Goal: Information Seeking & Learning: Learn about a topic

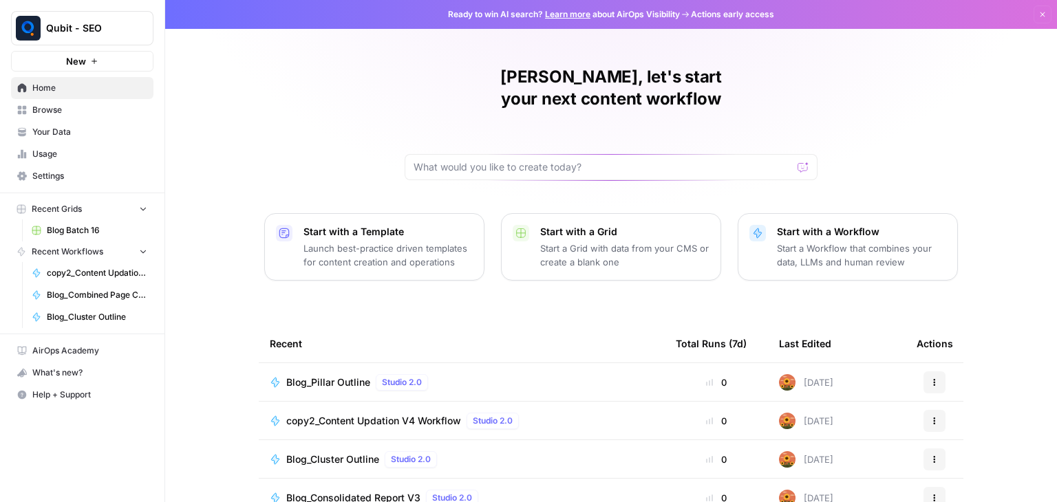
scroll to position [130, 0]
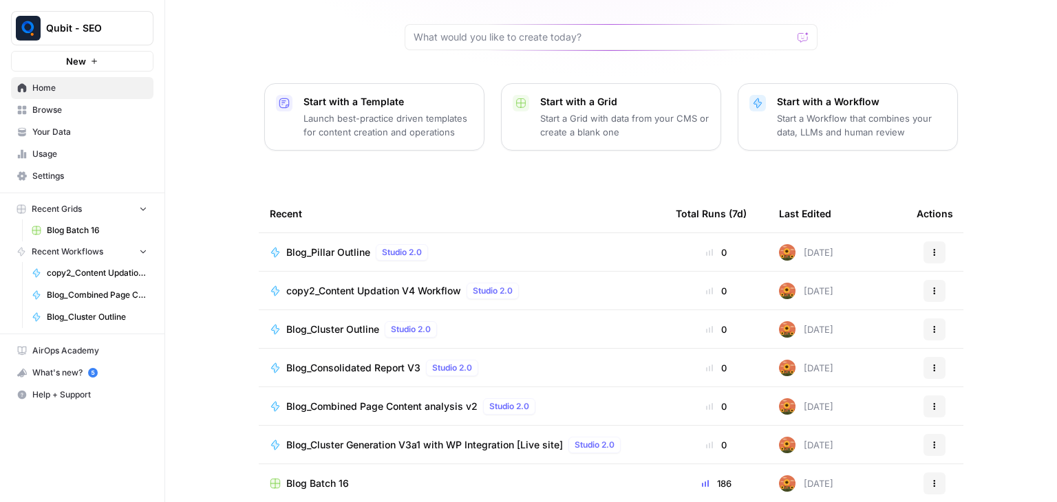
click at [78, 152] on span "Usage" at bounding box center [89, 154] width 115 height 12
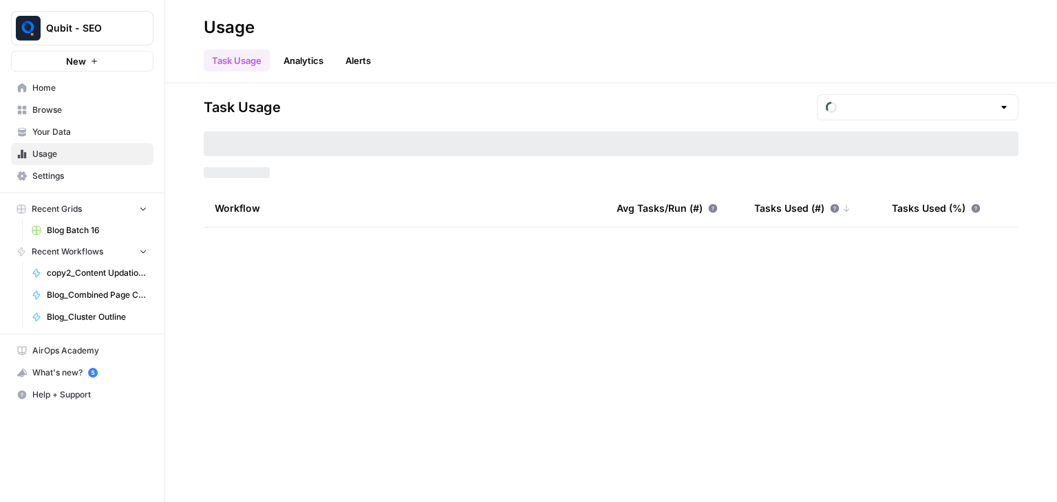
type input "August Overage"
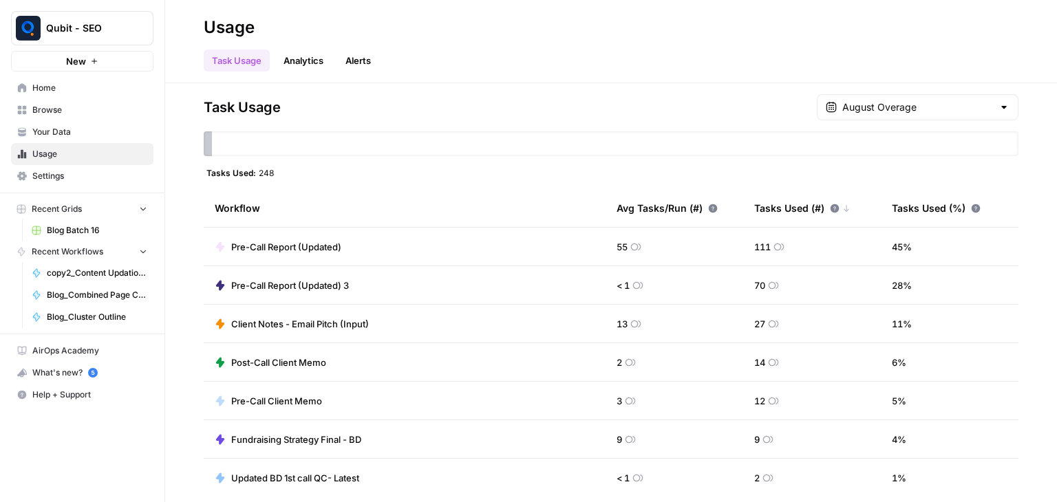
click at [116, 174] on span "Settings" at bounding box center [89, 176] width 115 height 12
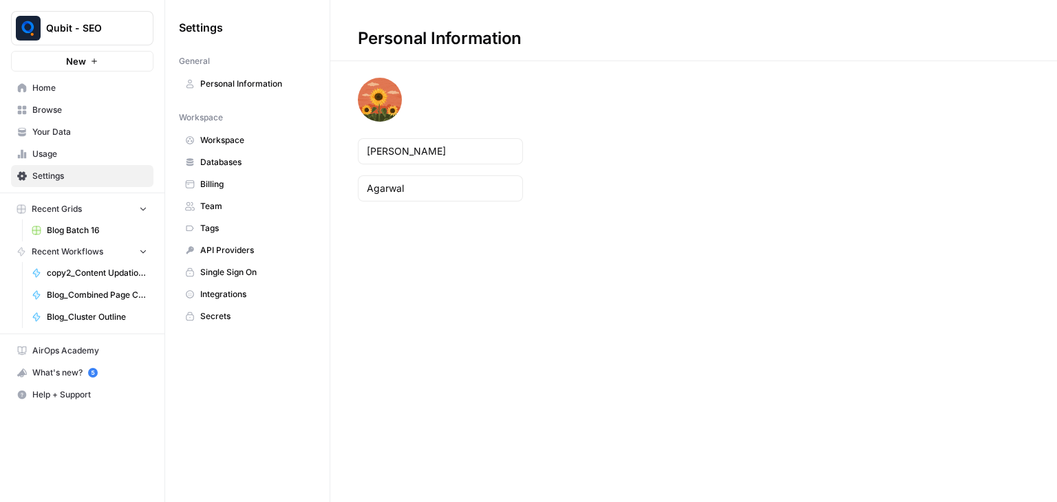
click at [255, 185] on span "Billing" at bounding box center [254, 184] width 109 height 12
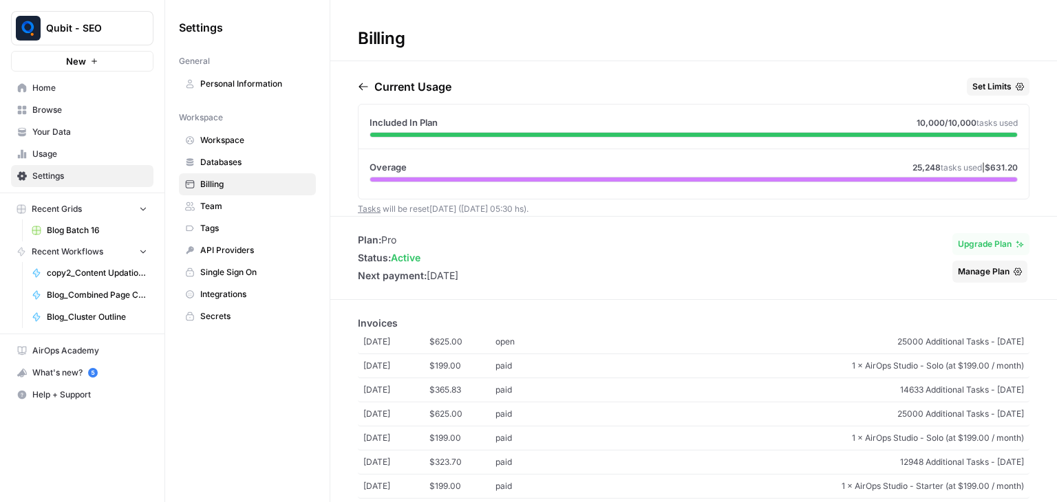
scroll to position [112, 0]
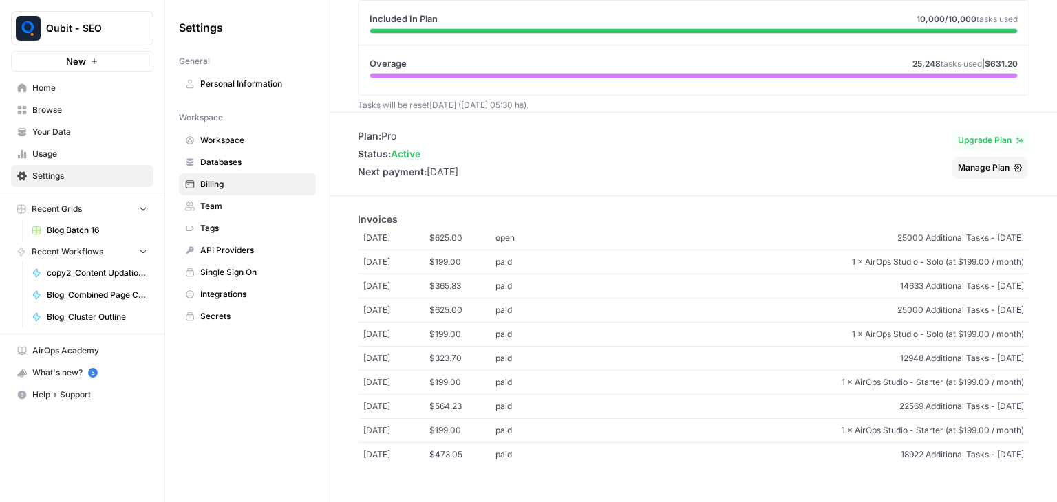
click at [242, 209] on span "Team" at bounding box center [254, 206] width 109 height 12
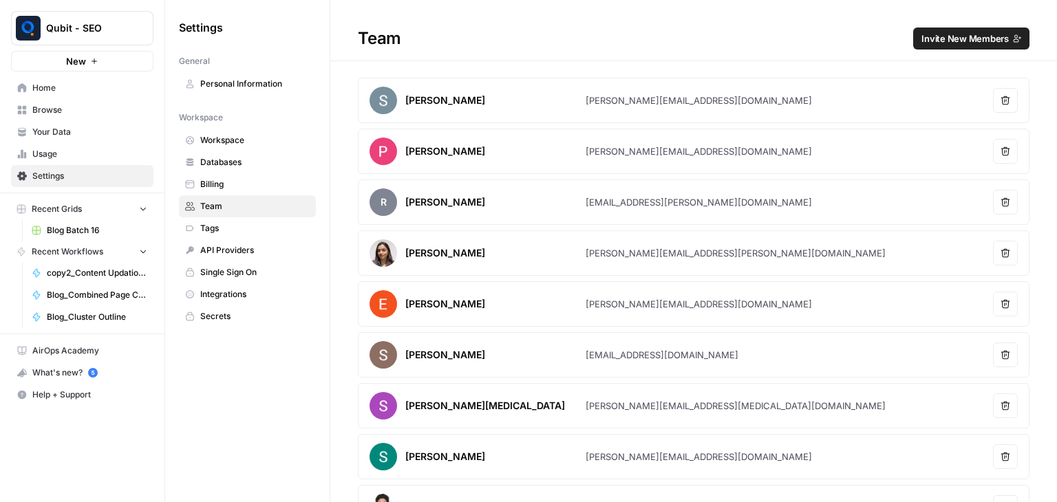
click at [244, 182] on span "Billing" at bounding box center [254, 184] width 109 height 12
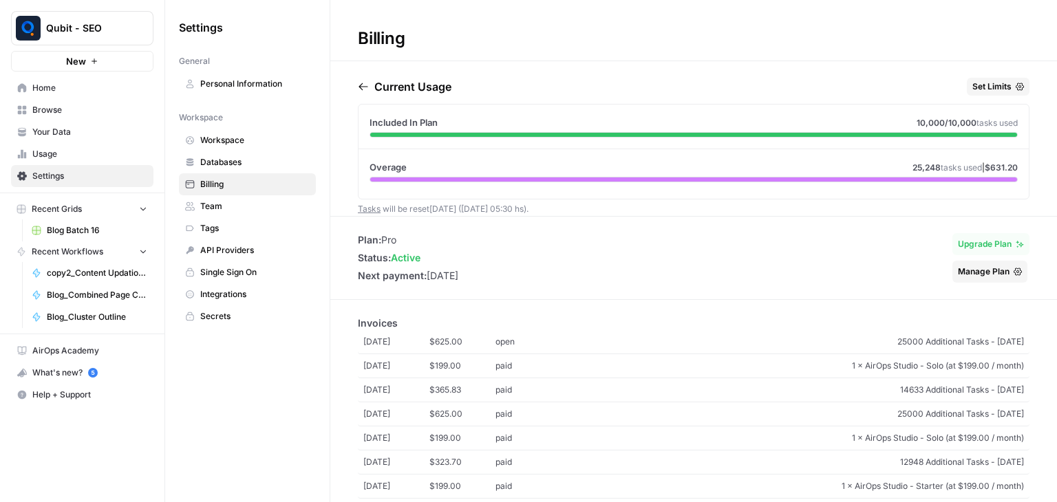
click at [370, 204] on link "Tasks" at bounding box center [369, 209] width 23 height 10
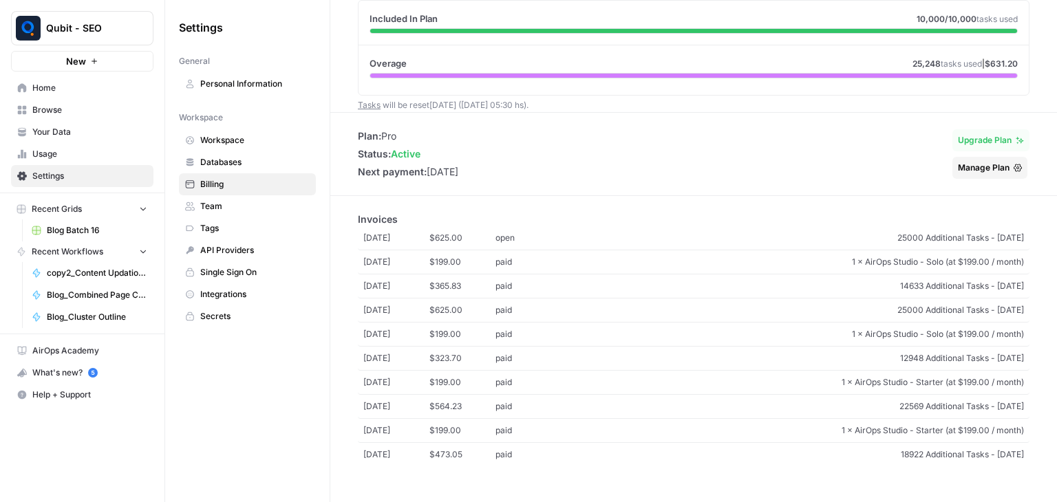
click at [251, 135] on span "Workspace" at bounding box center [254, 140] width 109 height 12
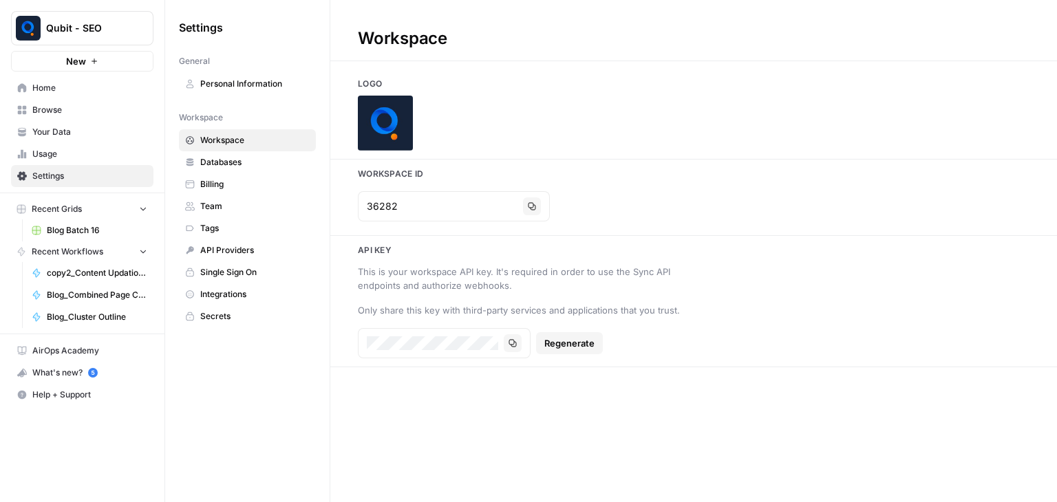
click at [237, 167] on span "Databases" at bounding box center [254, 162] width 109 height 12
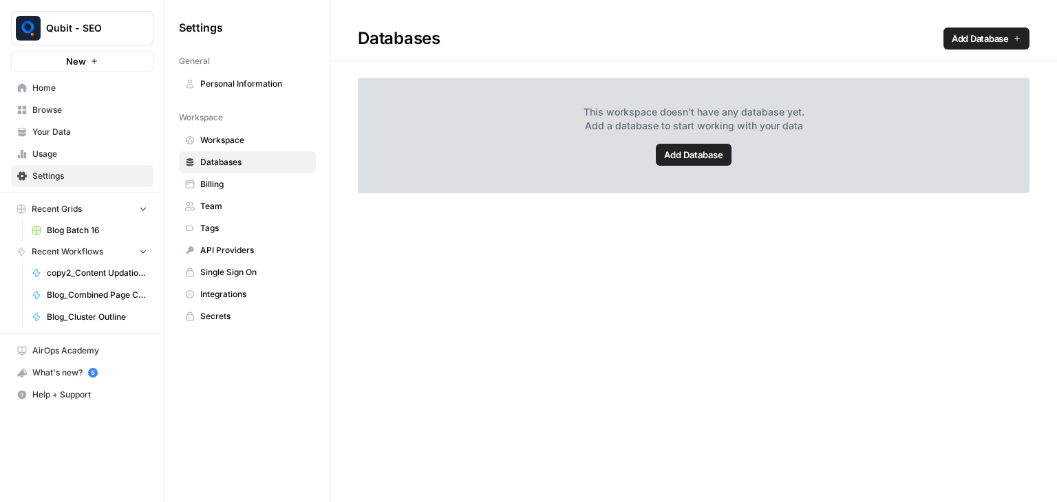
click at [237, 182] on span "Billing" at bounding box center [254, 184] width 109 height 12
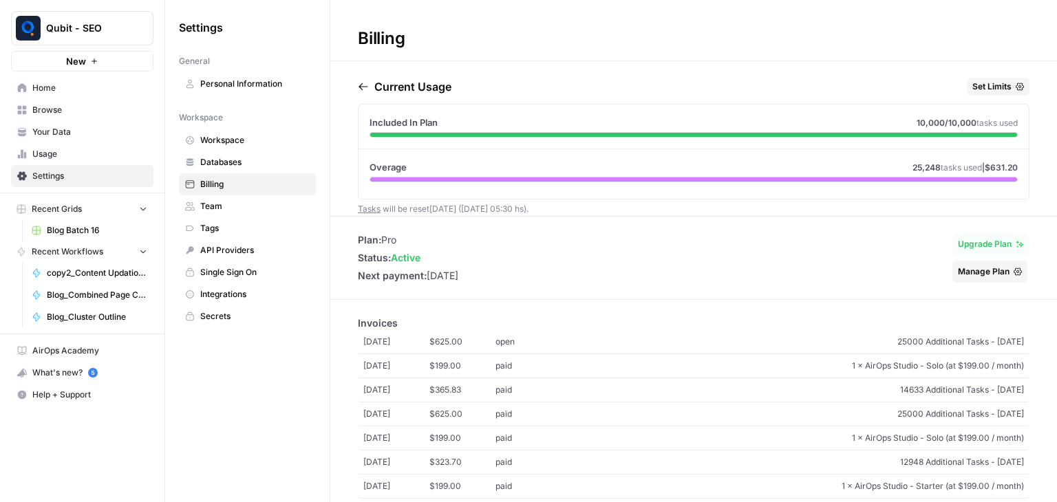
click at [977, 121] on span "tasks used" at bounding box center [997, 123] width 41 height 10
click at [976, 341] on span "25000 Additional Tasks - [DATE]" at bounding box center [793, 342] width 463 height 12
click at [70, 152] on span "Usage" at bounding box center [89, 154] width 115 height 12
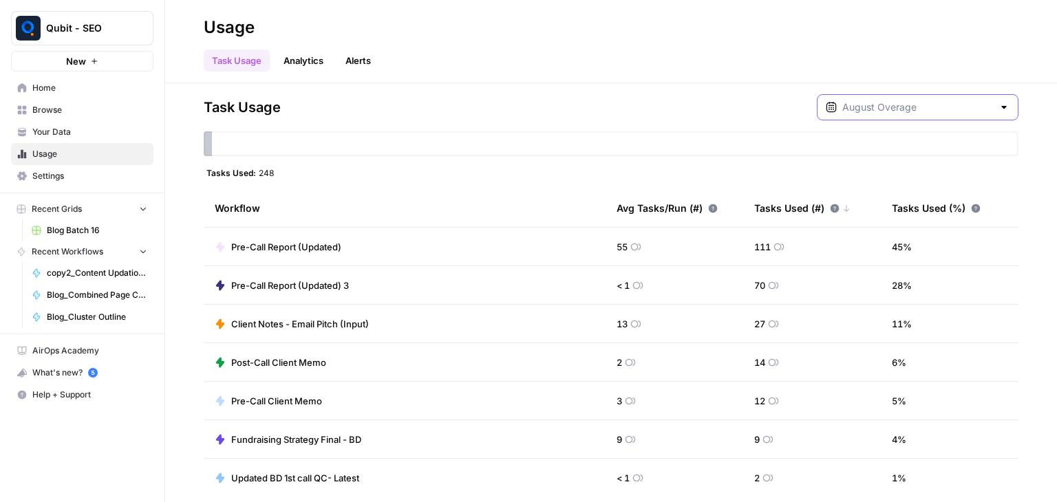
click at [898, 106] on input "text" at bounding box center [917, 107] width 151 height 14
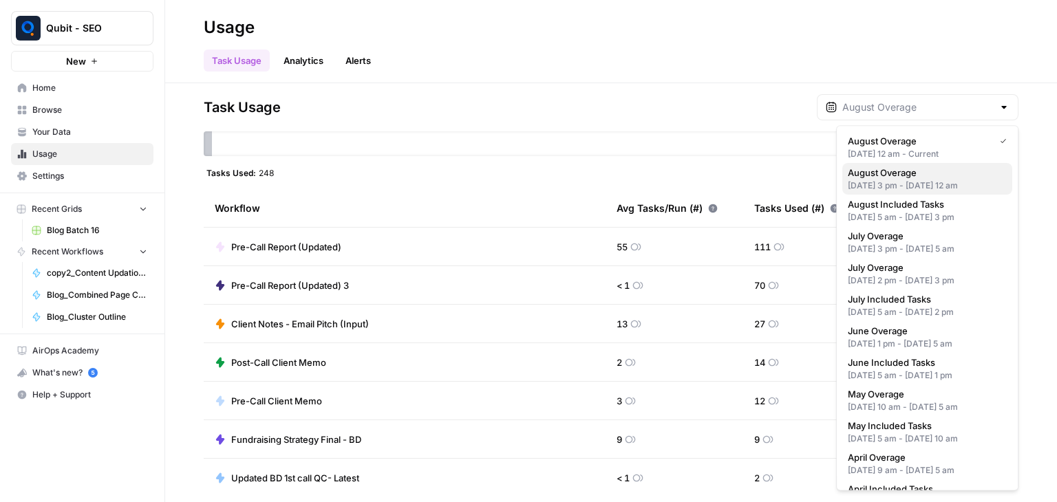
click at [914, 187] on div "Aug 8, 2025 3 pm - Aug 22, 2025 12 am" at bounding box center [927, 186] width 159 height 12
type input "August Overage"
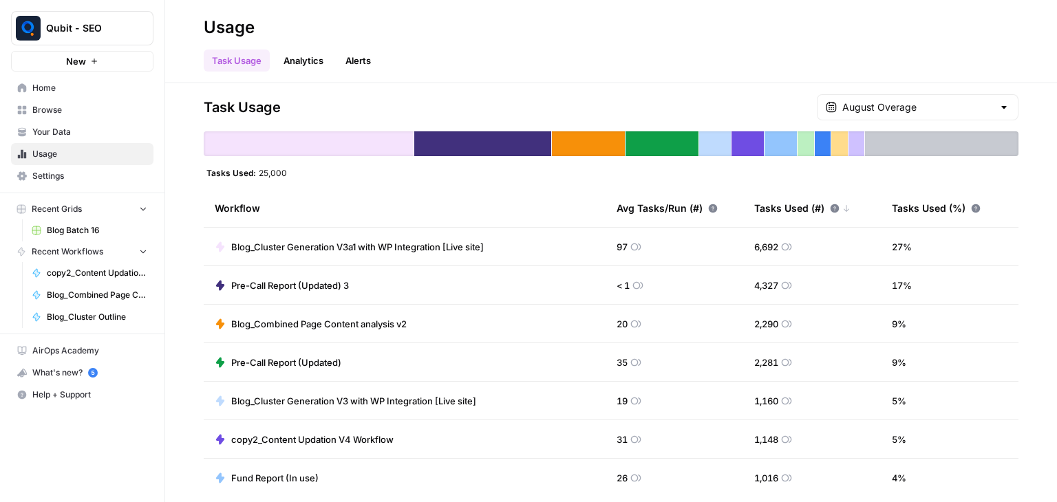
click at [328, 433] on span "copy2_Content Updation V4 Workflow" at bounding box center [312, 440] width 162 height 14
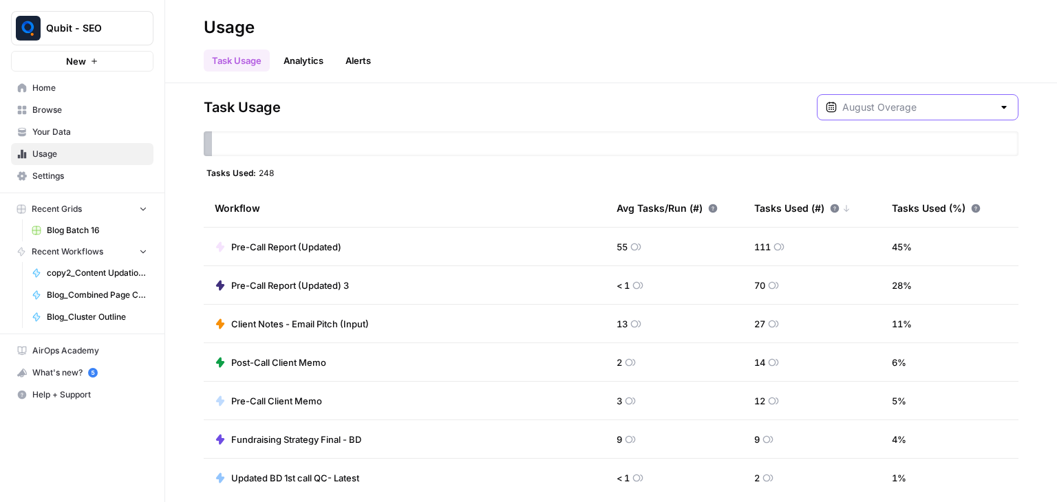
click at [911, 105] on input "text" at bounding box center [917, 107] width 151 height 14
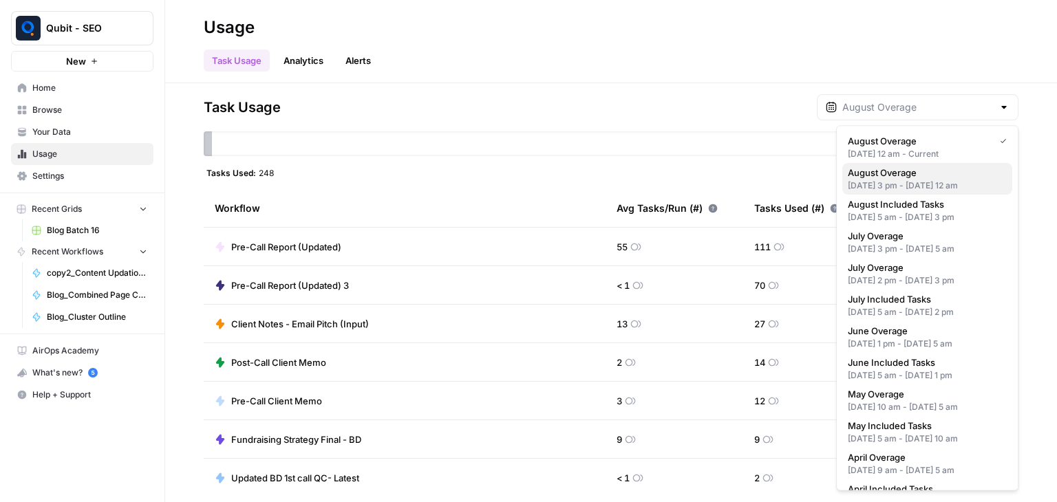
click at [912, 178] on span "August Overage" at bounding box center [924, 173] width 153 height 14
type input "August Overage"
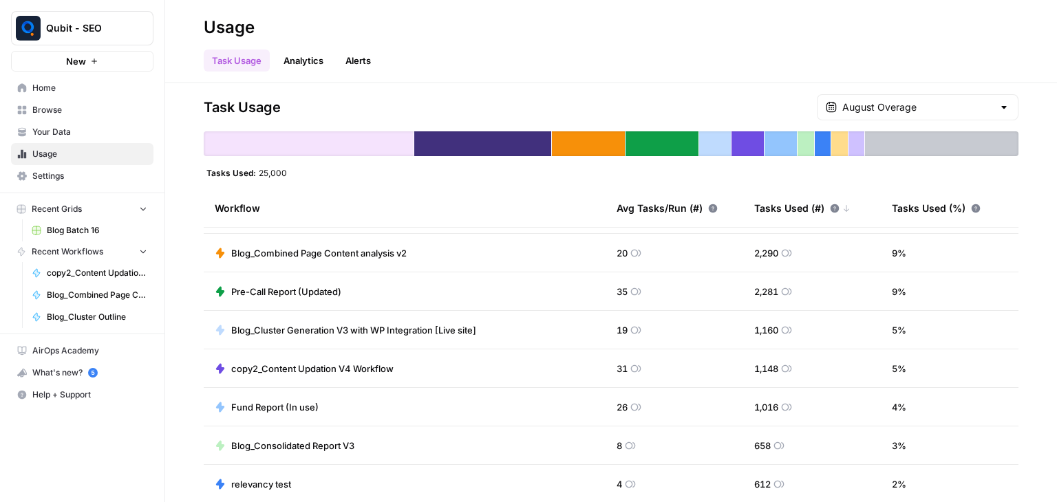
scroll to position [68, 0]
click at [195, 37] on header "Usage Task Usage Analytics Alerts" at bounding box center [611, 41] width 892 height 83
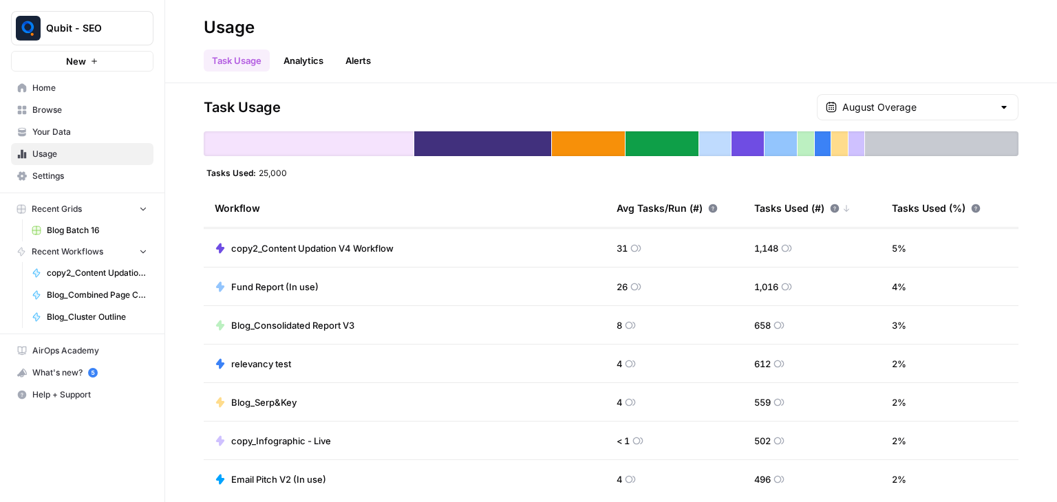
click at [299, 53] on link "Analytics" at bounding box center [303, 61] width 56 height 22
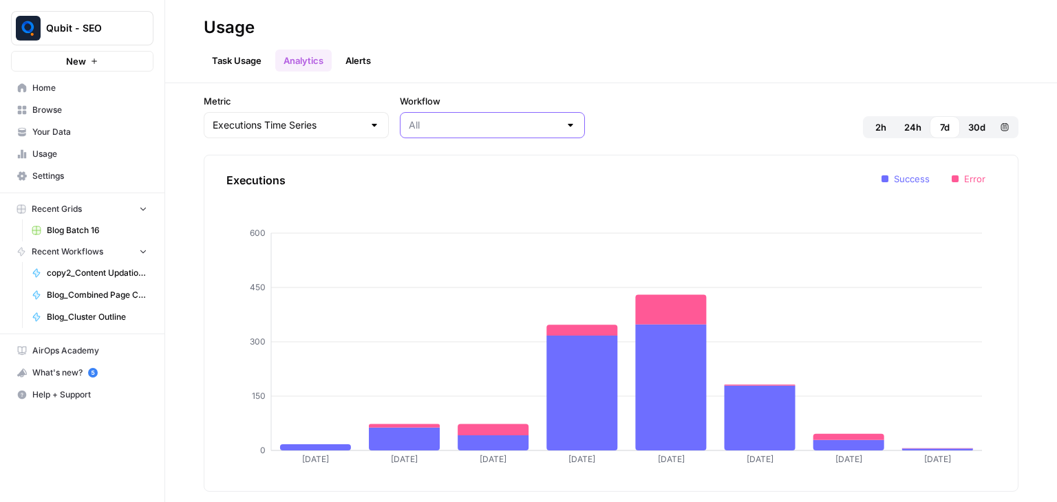
click at [468, 121] on input "Workflow" at bounding box center [484, 125] width 151 height 14
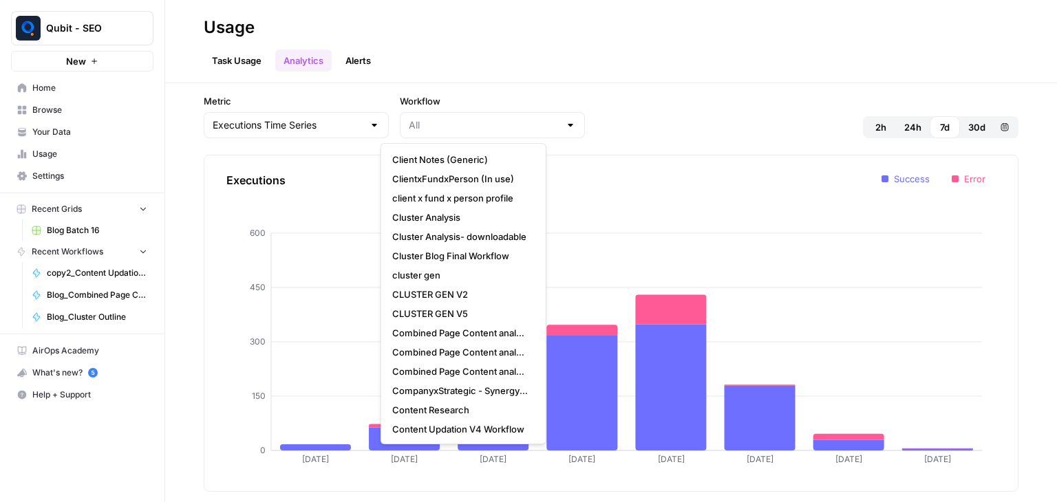
scroll to position [2178, 0]
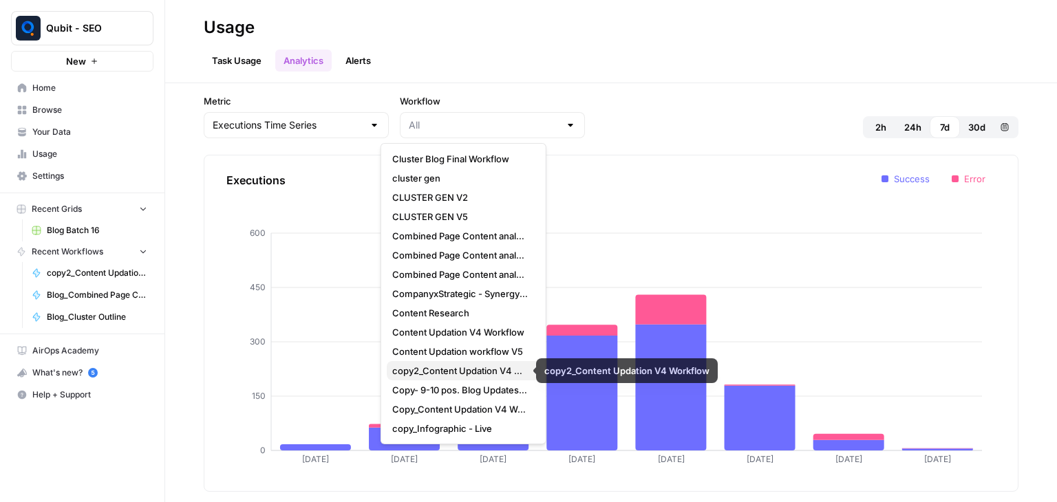
click at [443, 371] on span "copy2_Content Updation V4 Workflow" at bounding box center [460, 371] width 137 height 14
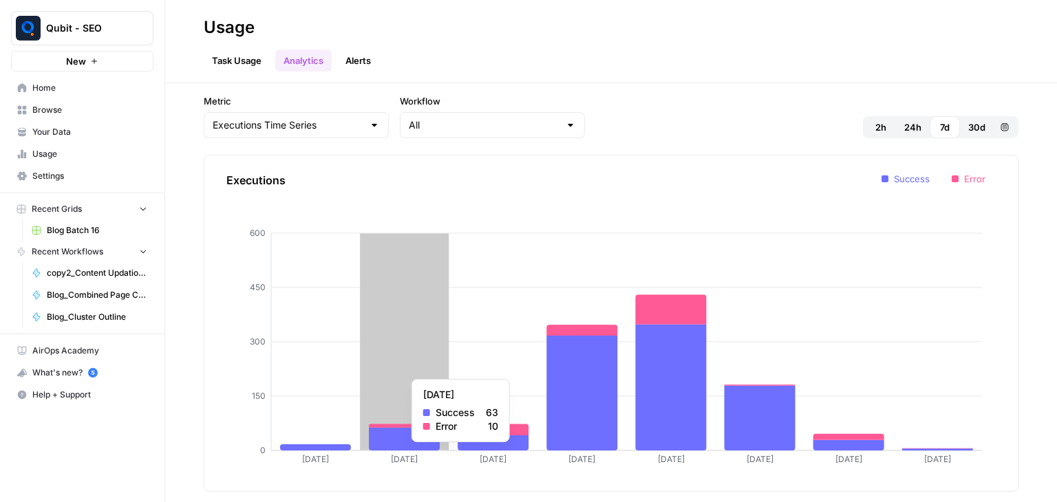
type input "copy2_Content Updation V4 Workflow"
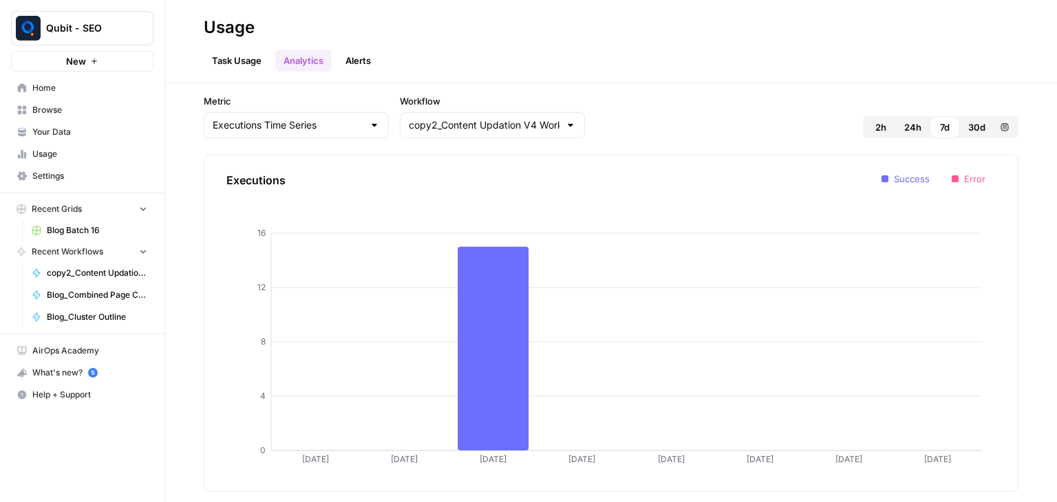
click at [373, 73] on header "Usage Task Usage Analytics Alerts" at bounding box center [611, 41] width 892 height 83
click at [374, 63] on button "Alerts" at bounding box center [358, 61] width 42 height 22
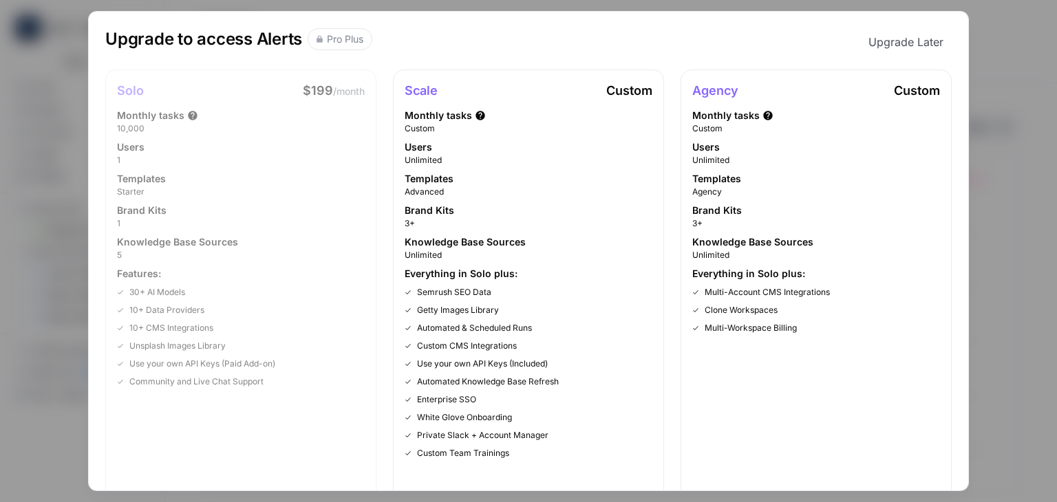
click at [374, 63] on div "Upgrade to access Alerts Pro Plus Upgrade Later Solo $199 /month Monthly tasks …" at bounding box center [528, 279] width 847 height 502
click at [1032, 47] on div "Upgrade to access Alerts Pro Plus Upgrade Later Solo $199 /month Monthly tasks …" at bounding box center [528, 251] width 1057 height 502
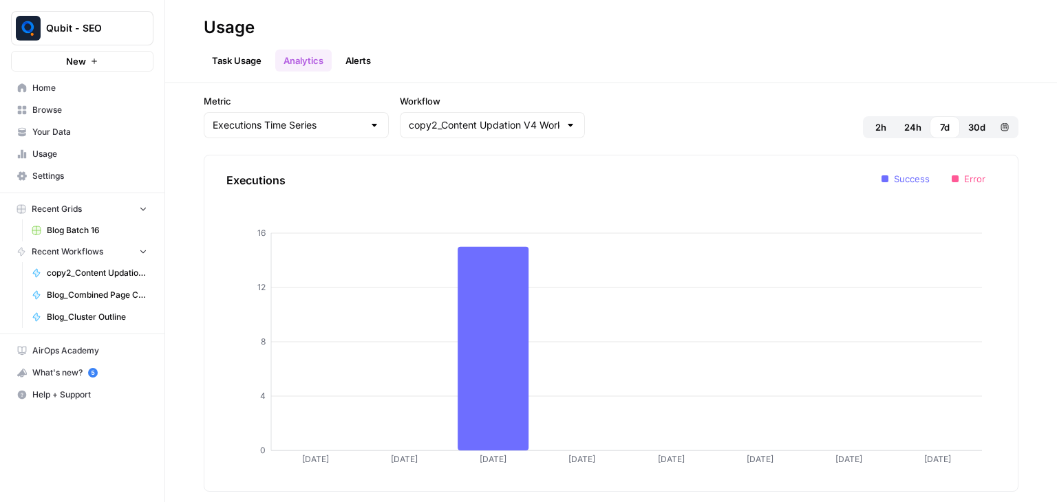
click at [93, 151] on span "Usage" at bounding box center [89, 154] width 115 height 12
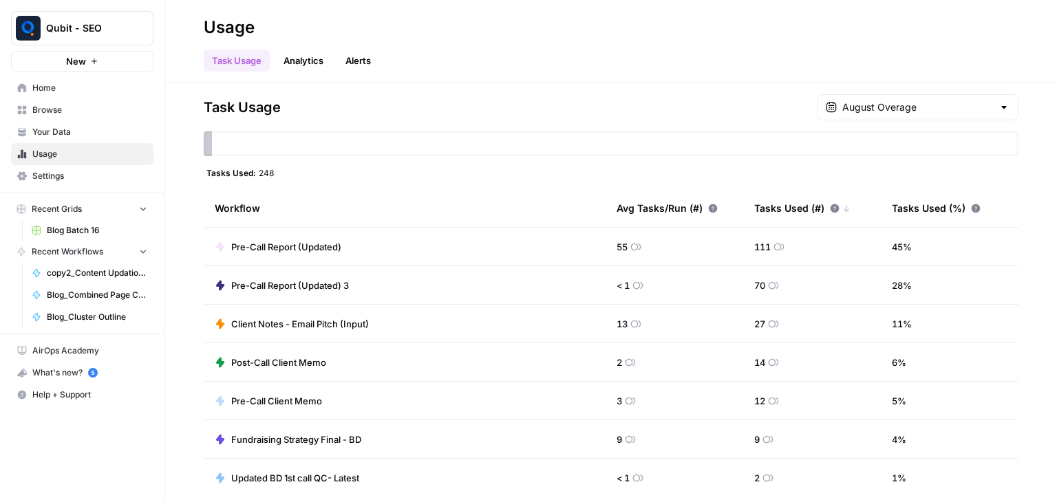
scroll to position [83, 0]
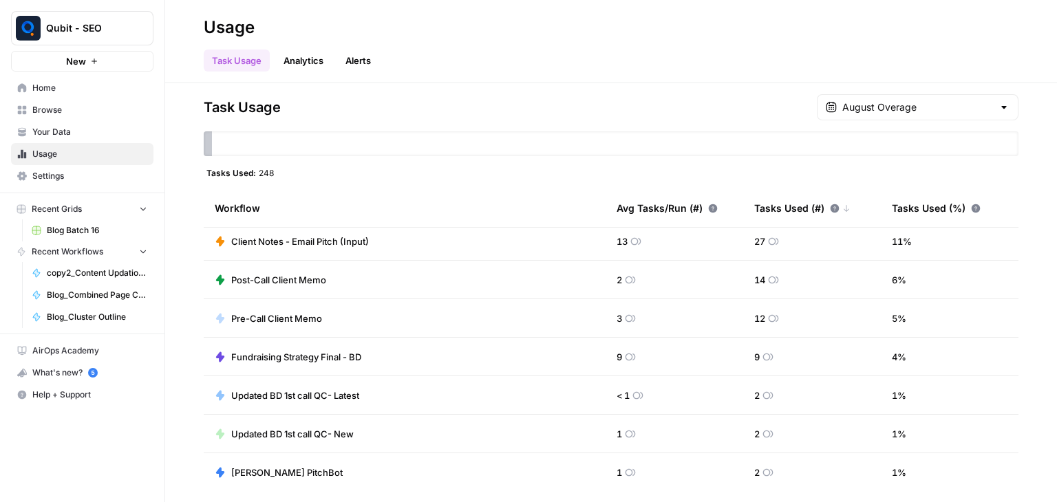
click at [902, 98] on div "August Overage" at bounding box center [918, 107] width 202 height 26
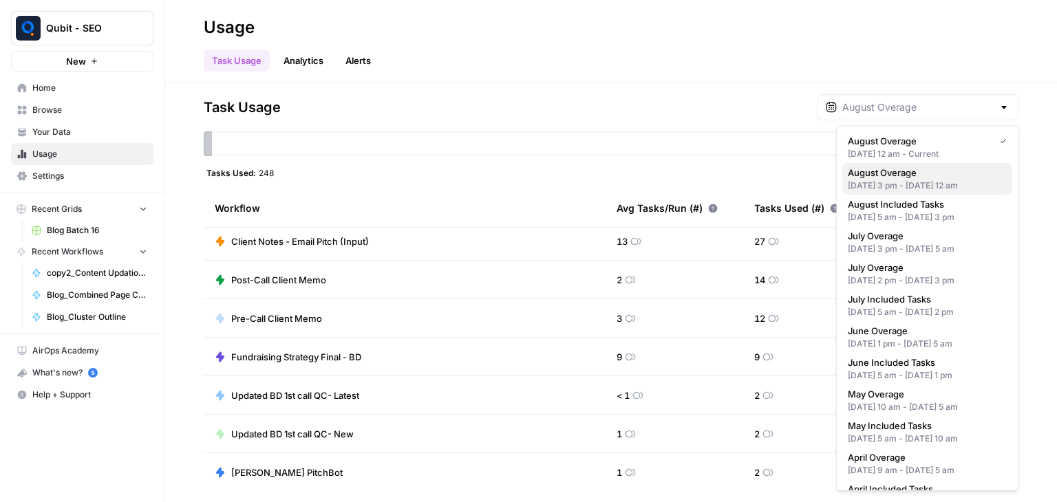
click at [911, 192] on div "Aug 8, 2025 3 pm - Aug 22, 2025 12 am" at bounding box center [927, 186] width 159 height 12
type input "August Overage"
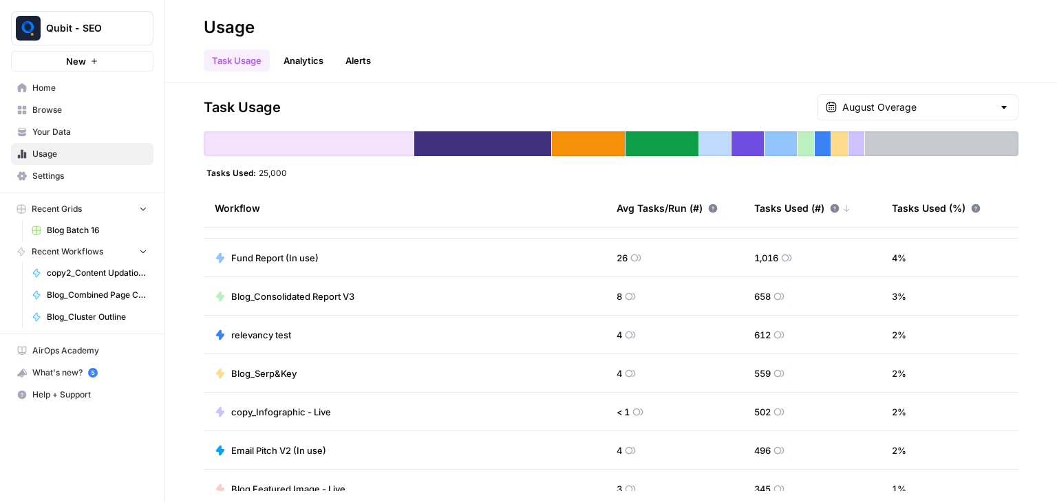
scroll to position [223, 0]
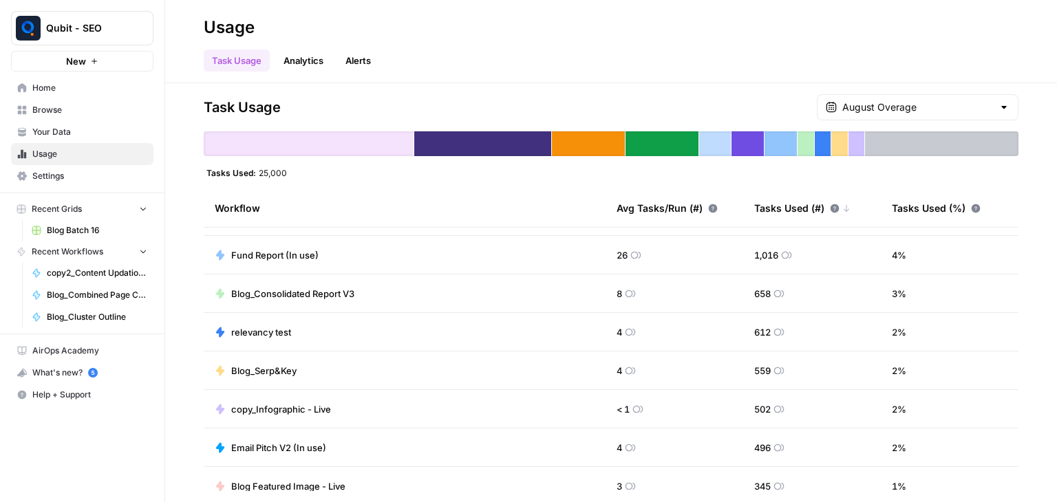
click at [584, 340] on td "relevancy test" at bounding box center [405, 332] width 402 height 38
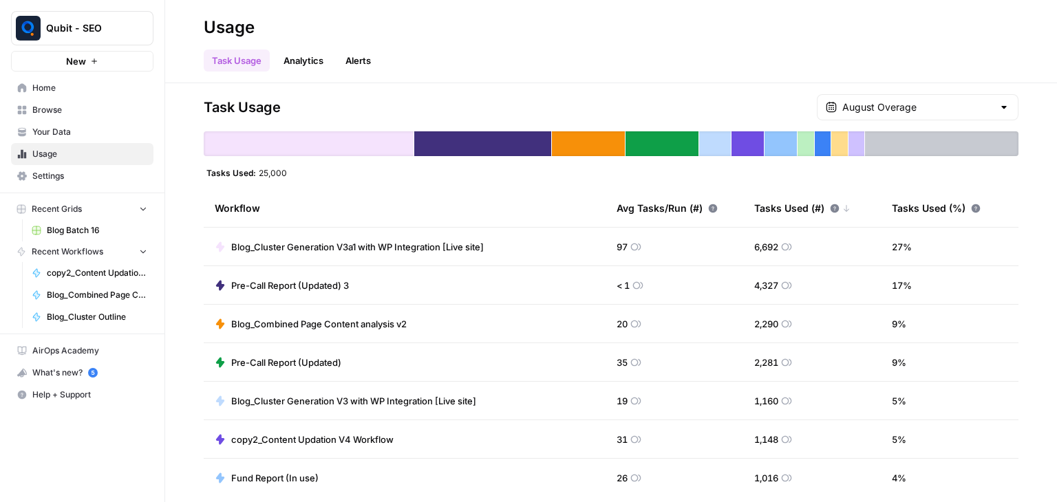
scroll to position [83, 0]
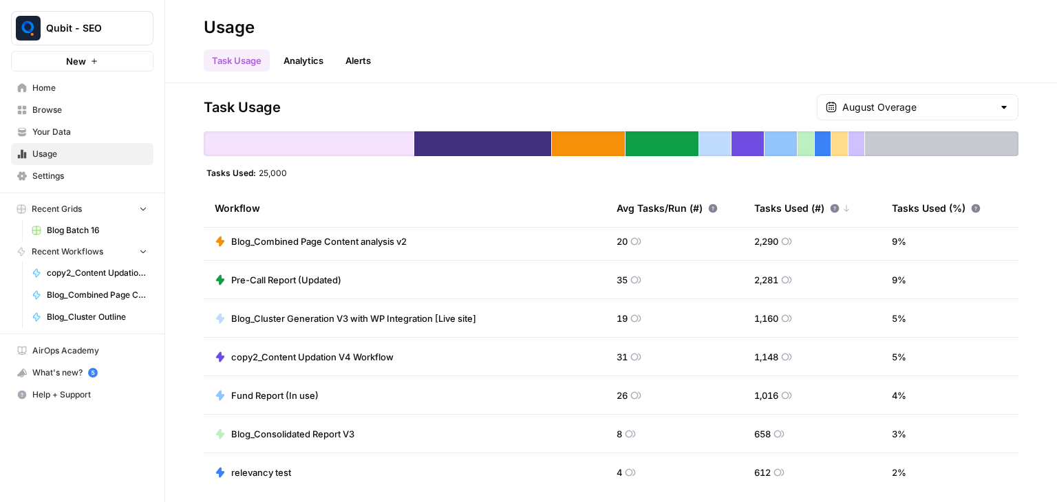
click at [617, 354] on span "31" at bounding box center [622, 357] width 11 height 14
drag, startPoint x: 606, startPoint y: 352, endPoint x: 633, endPoint y: 353, distance: 27.5
click at [633, 353] on td "31" at bounding box center [675, 357] width 138 height 38
click at [732, 356] on td "31" at bounding box center [675, 357] width 138 height 38
drag, startPoint x: 732, startPoint y: 356, endPoint x: 782, endPoint y: 356, distance: 50.2
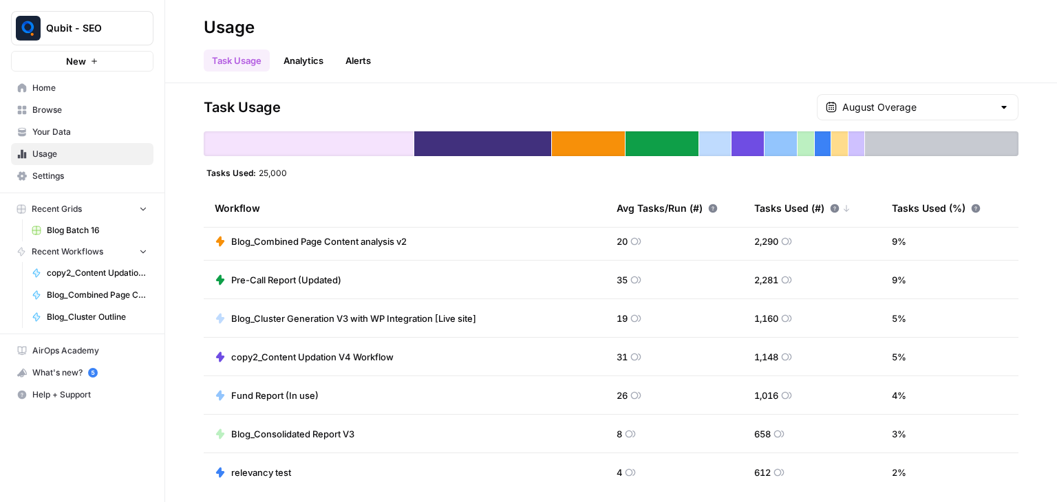
click at [782, 356] on tr "copy2_Content Updation V4 Workflow 31 1,148 5 %" at bounding box center [611, 357] width 815 height 39
click at [893, 357] on span "5 %" at bounding box center [899, 357] width 14 height 14
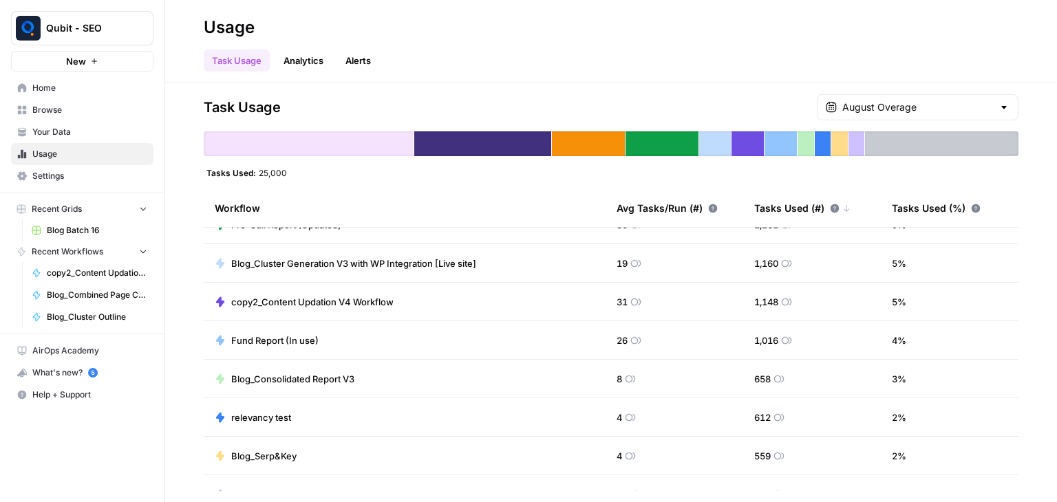
click at [83, 174] on span "Settings" at bounding box center [89, 176] width 115 height 12
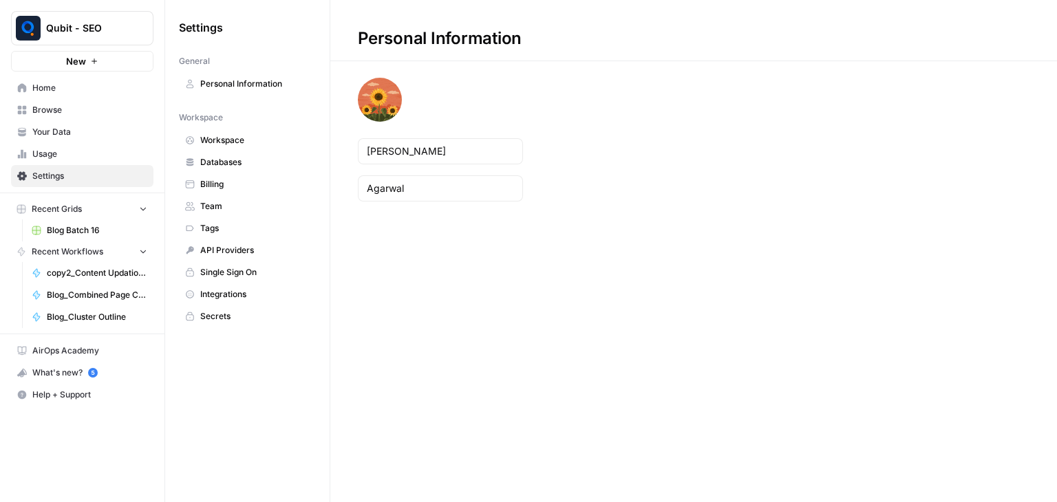
click at [241, 190] on link "Billing" at bounding box center [247, 184] width 137 height 22
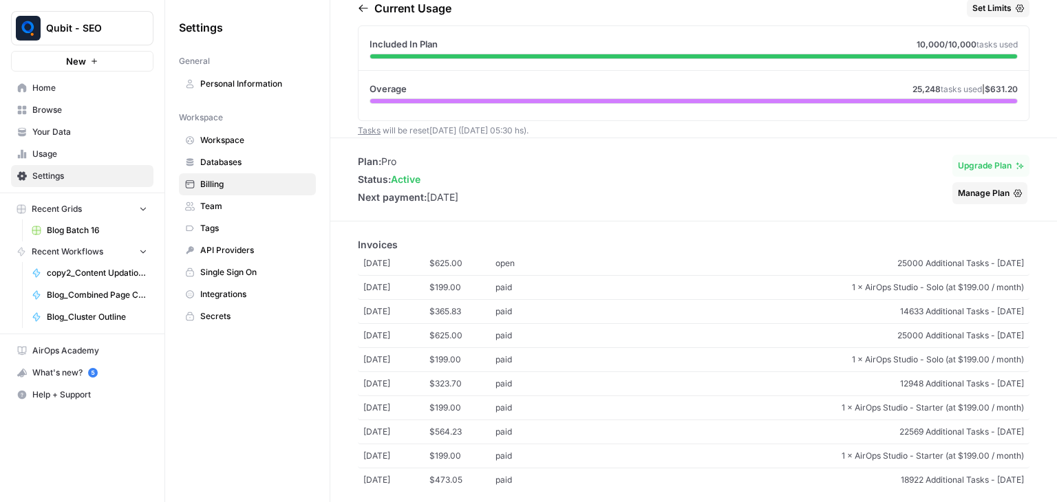
scroll to position [81, 0]
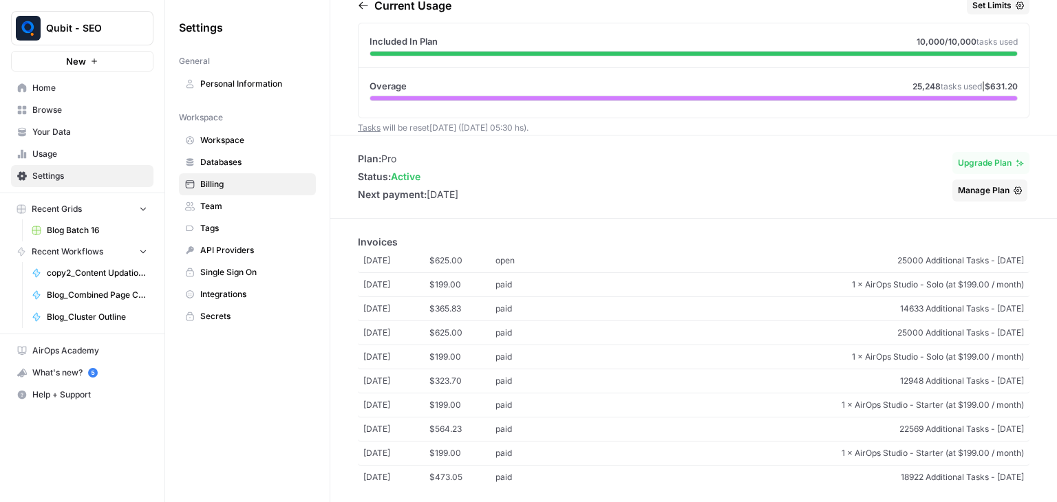
click at [655, 282] on span "1 × AirOps Studio - Solo (at $199.00 / month)" at bounding box center [793, 285] width 463 height 12
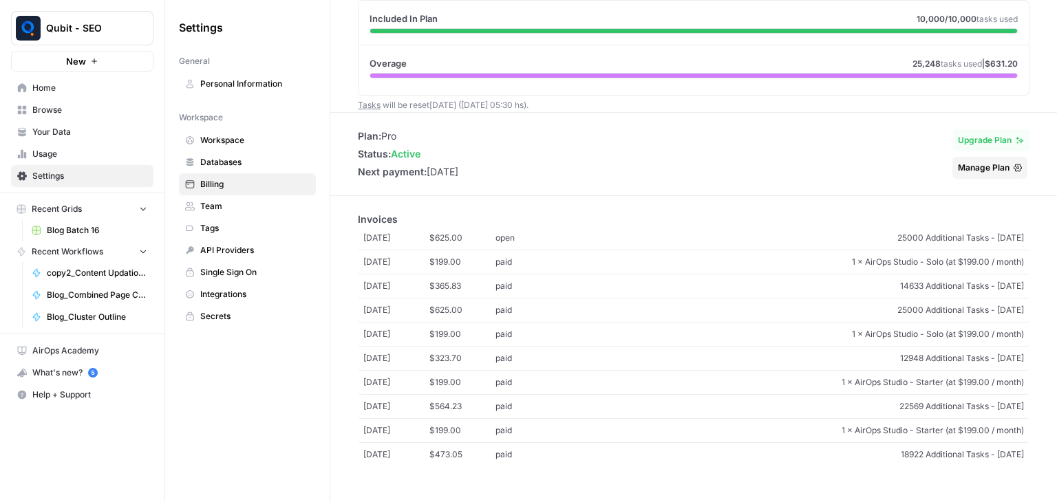
scroll to position [0, 0]
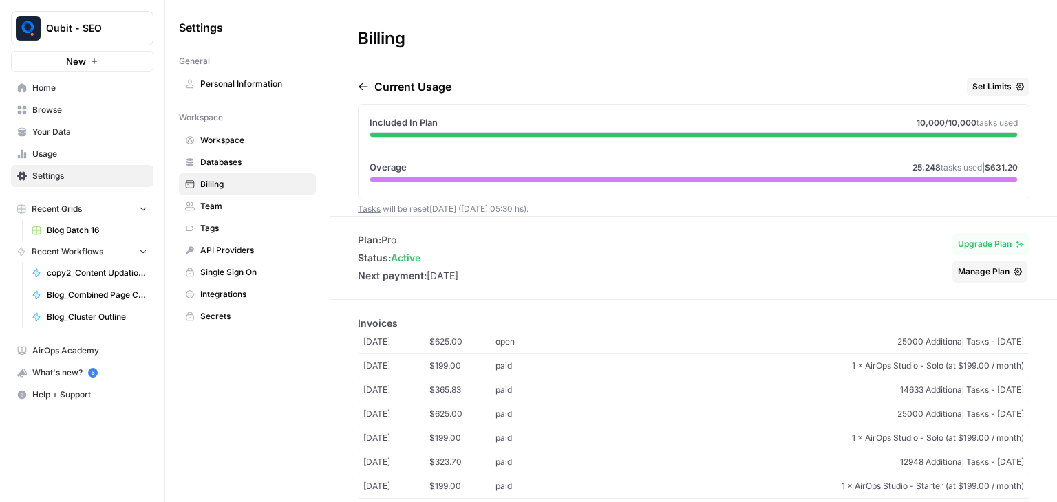
click at [370, 208] on link "Tasks" at bounding box center [369, 209] width 23 height 10
click at [924, 122] on span "10,000 /10,000" at bounding box center [947, 123] width 60 height 10
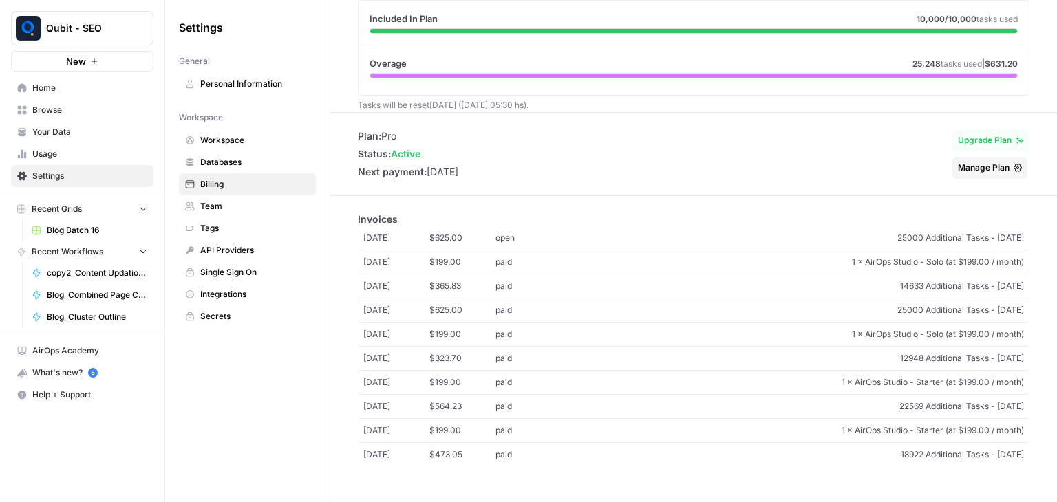
click at [933, 280] on span "14633 Additional Tasks - July 2025" at bounding box center [793, 286] width 463 height 12
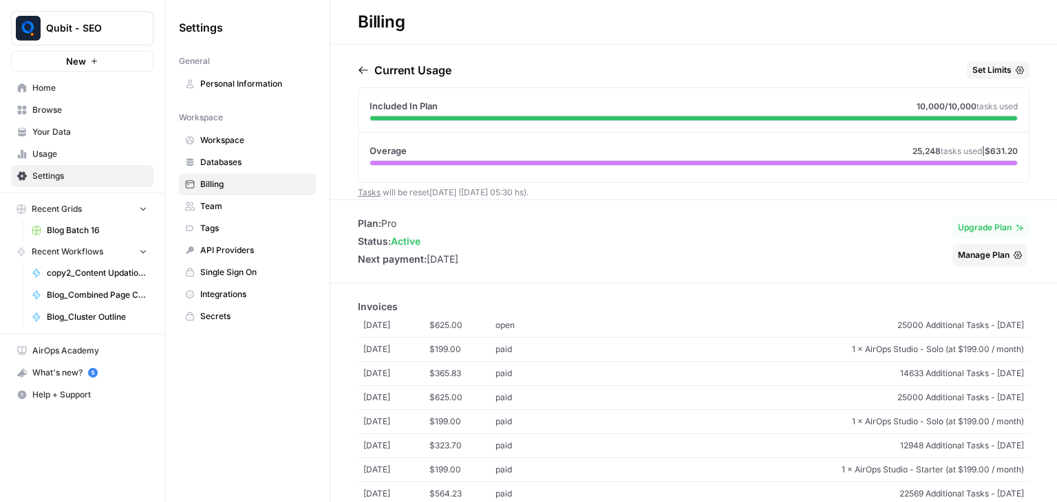
scroll to position [0, 0]
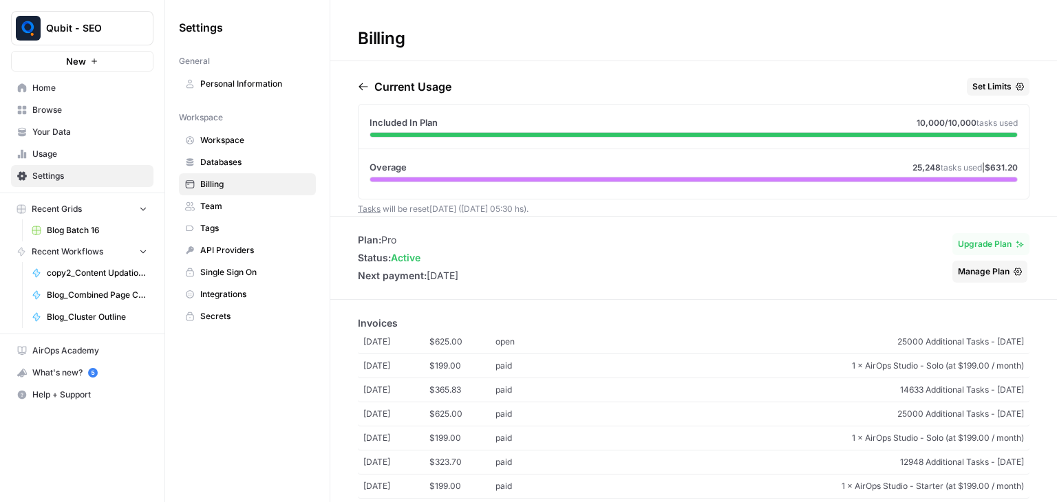
click at [358, 83] on icon "button" at bounding box center [363, 86] width 11 height 11
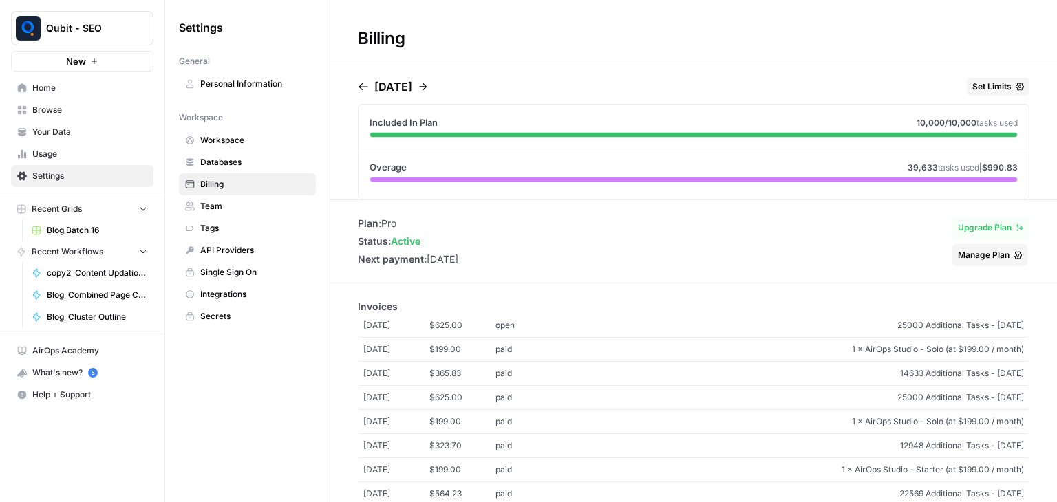
click at [805, 326] on span "25000 Additional Tasks - August 2025" at bounding box center [793, 325] width 463 height 12
click at [429, 89] on icon "button" at bounding box center [423, 86] width 11 height 11
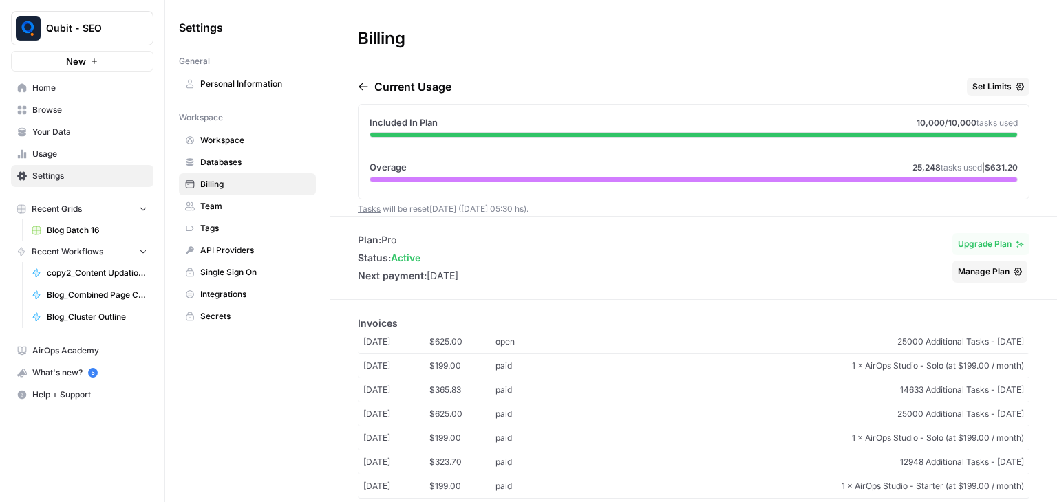
click at [355, 87] on div "Current Usage Set Limits Included In Plan 10,000 /10,000 tasks used Overage 25,…" at bounding box center [693, 147] width 727 height 138
click at [359, 84] on icon "button" at bounding box center [363, 86] width 11 height 11
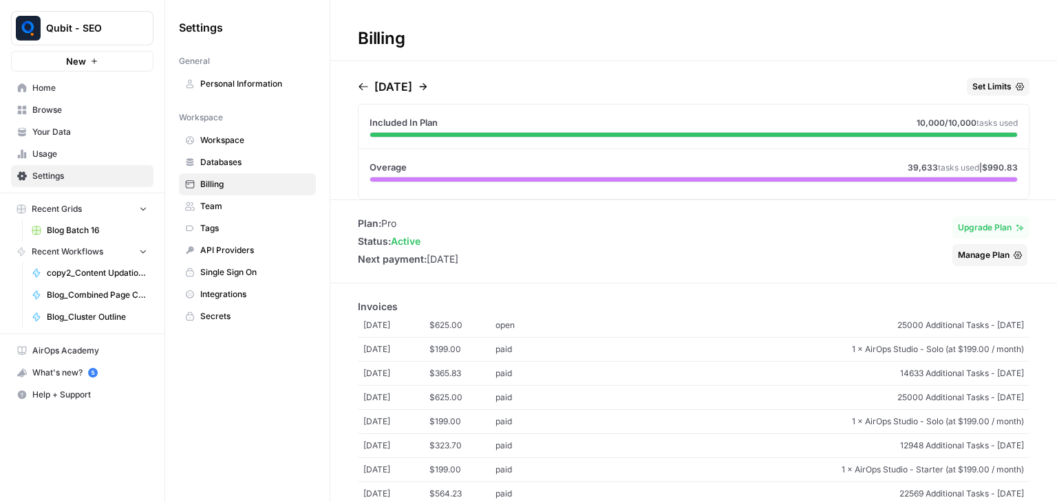
scroll to position [96, 0]
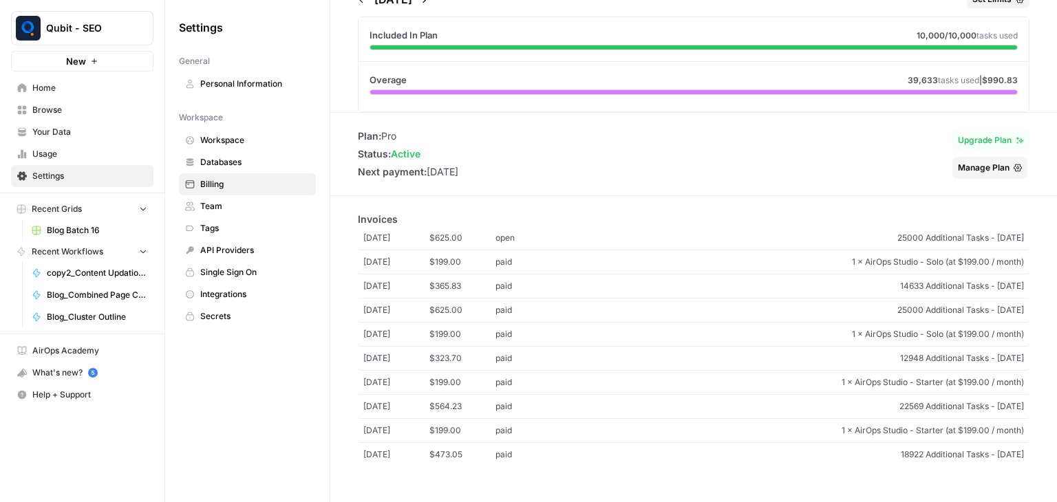
click at [32, 156] on span "Usage" at bounding box center [89, 154] width 115 height 12
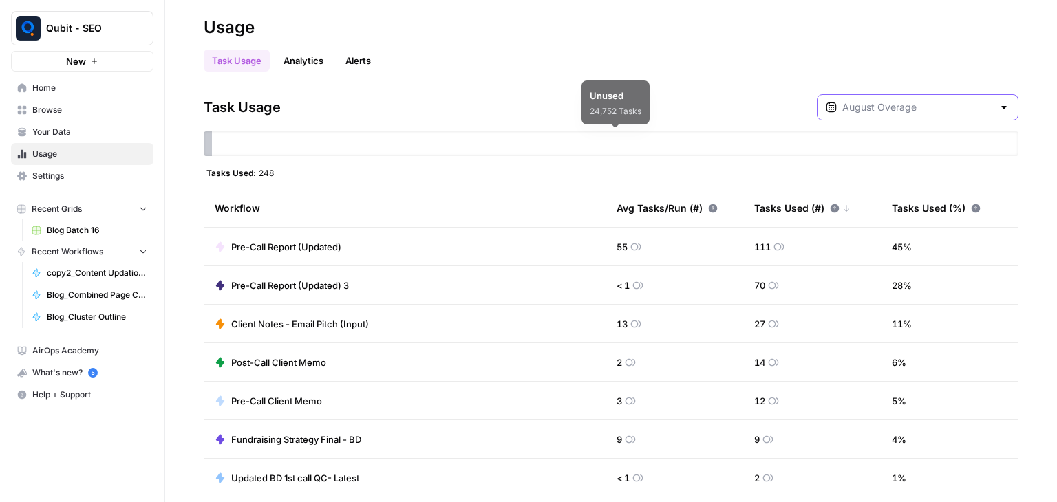
click at [950, 110] on input "text" at bounding box center [917, 107] width 151 height 14
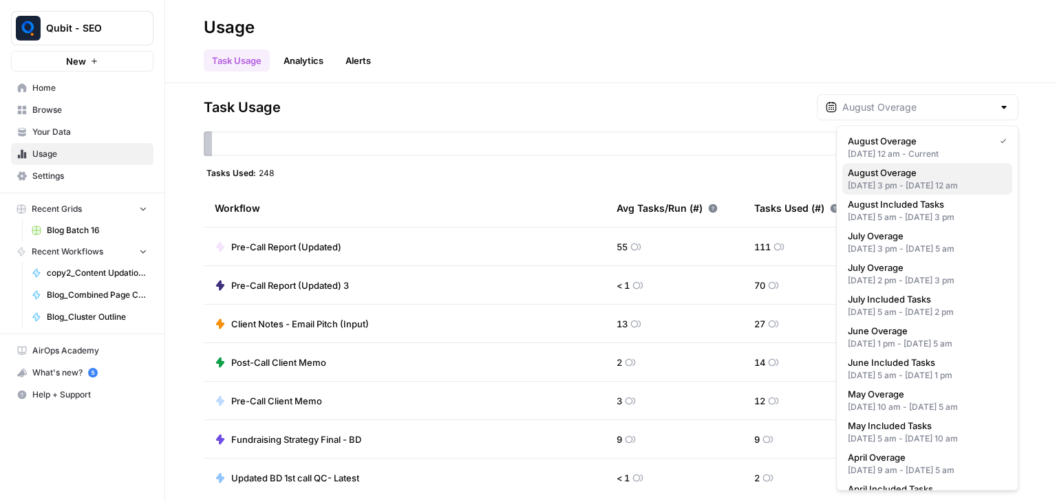
click at [921, 173] on span "August Overage" at bounding box center [924, 173] width 153 height 14
type input "August Overage"
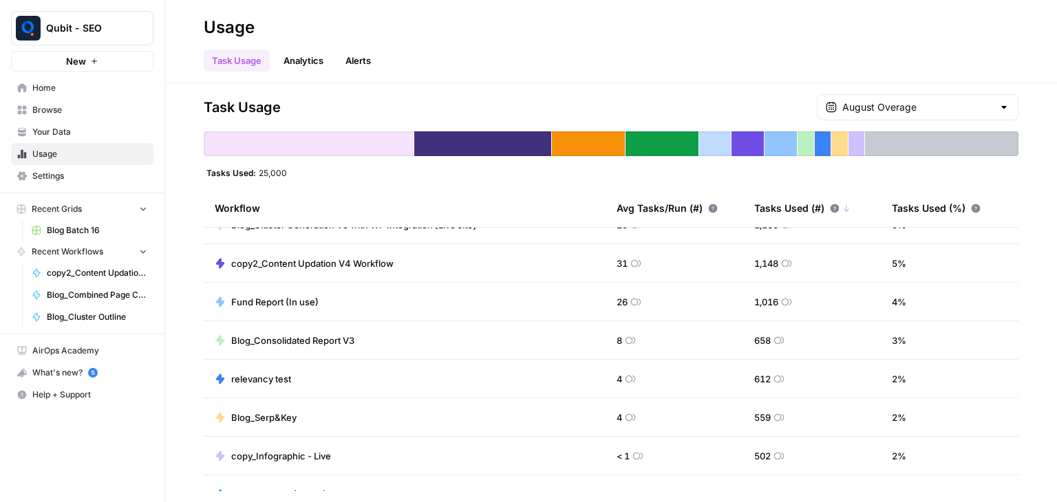
scroll to position [176, 0]
drag, startPoint x: 641, startPoint y: 259, endPoint x: 581, endPoint y: 254, distance: 60.1
click at [581, 254] on tr "copy2_Content Updation V4 Workflow 31 1,148 5 %" at bounding box center [611, 263] width 815 height 39
click at [486, 267] on td "copy2_Content Updation V4 Workflow" at bounding box center [405, 263] width 402 height 38
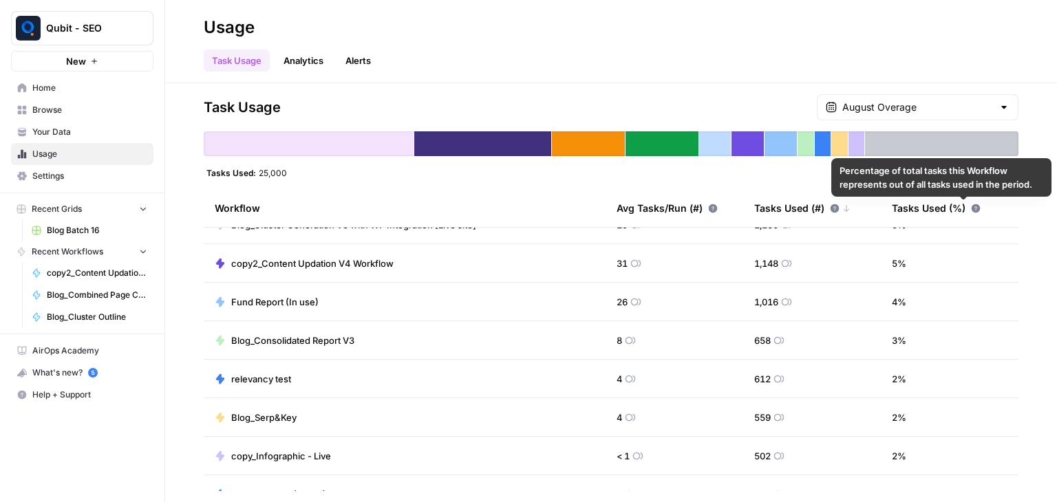
click at [972, 209] on icon at bounding box center [976, 208] width 9 height 9
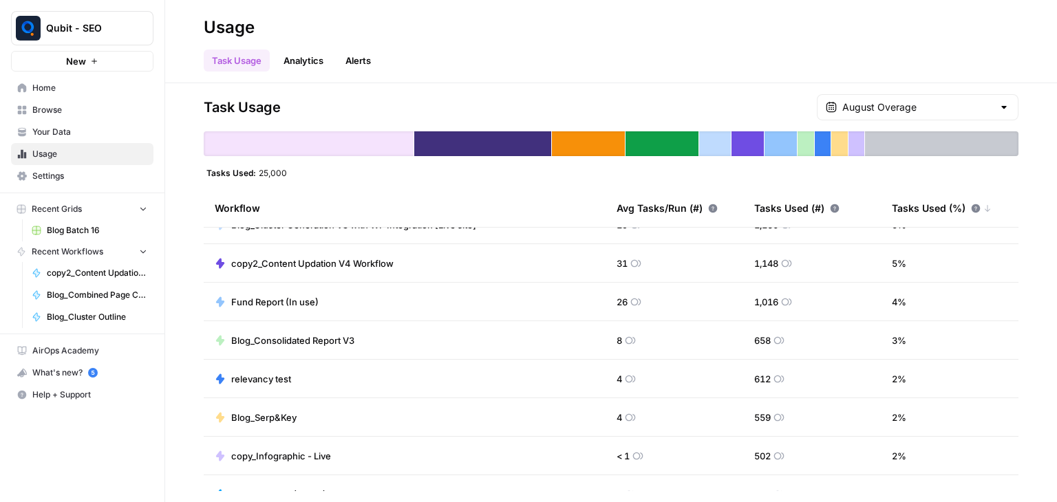
click at [972, 209] on icon at bounding box center [976, 208] width 9 height 9
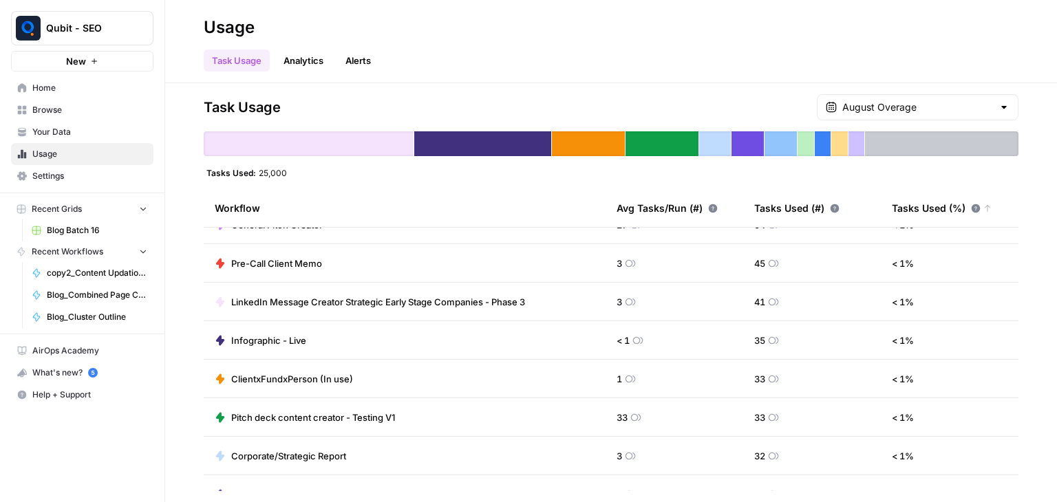
click at [972, 209] on icon at bounding box center [976, 208] width 9 height 9
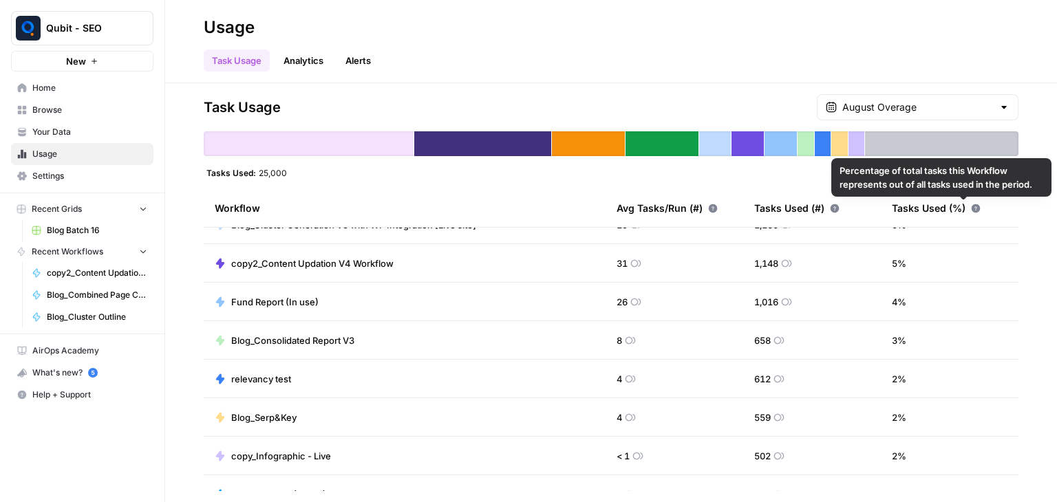
click at [972, 204] on icon at bounding box center [976, 208] width 9 height 9
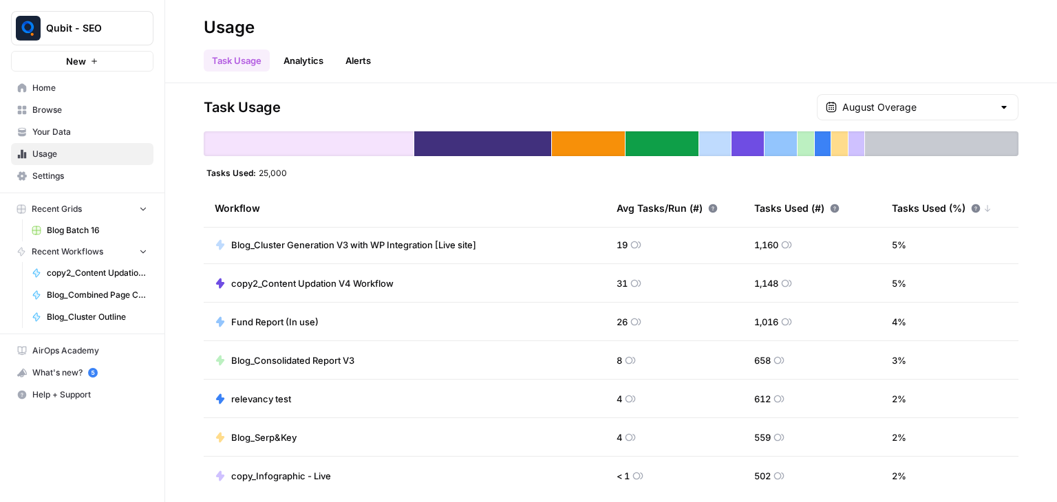
scroll to position [184, 0]
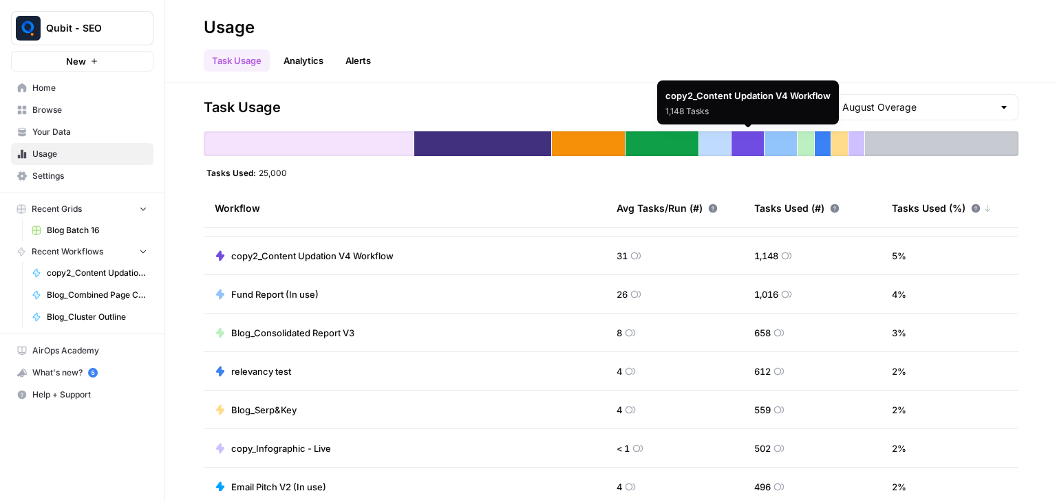
click at [740, 138] on div at bounding box center [748, 143] width 32 height 25
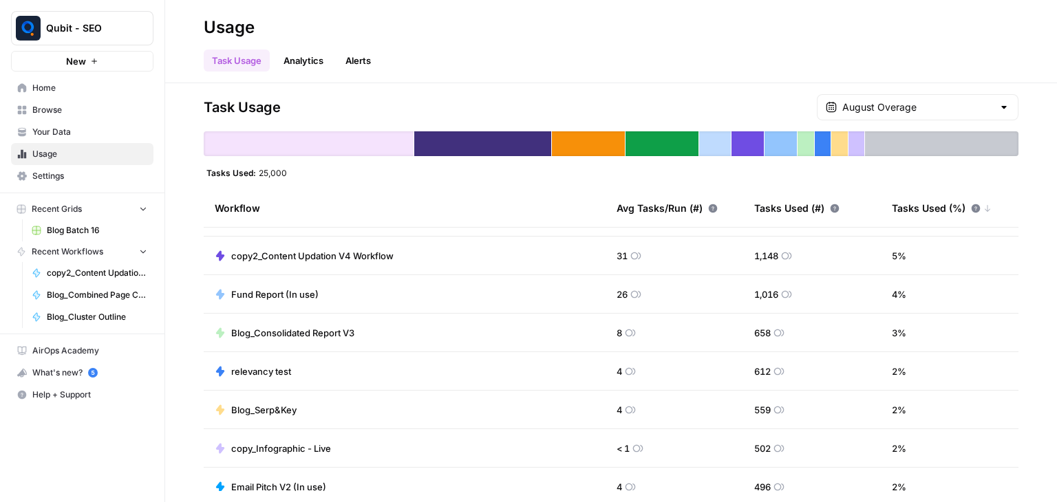
click at [740, 138] on div at bounding box center [748, 143] width 32 height 25
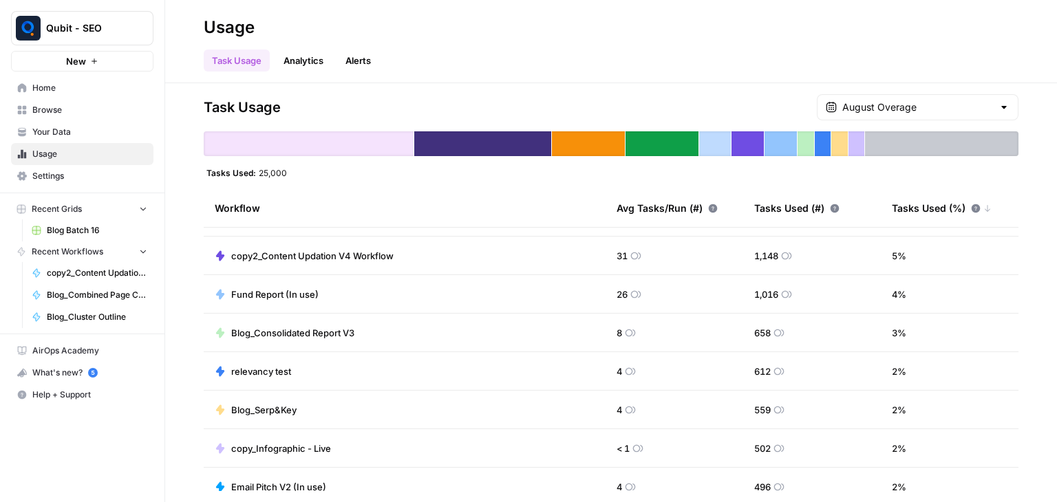
click at [740, 138] on div at bounding box center [748, 143] width 32 height 25
click at [757, 142] on div at bounding box center [748, 143] width 32 height 25
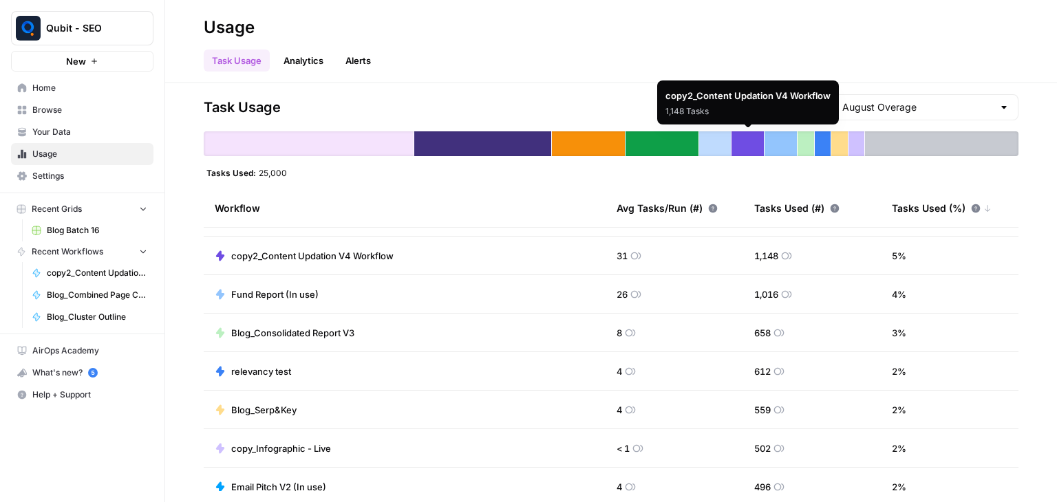
click at [746, 144] on div at bounding box center [748, 143] width 32 height 25
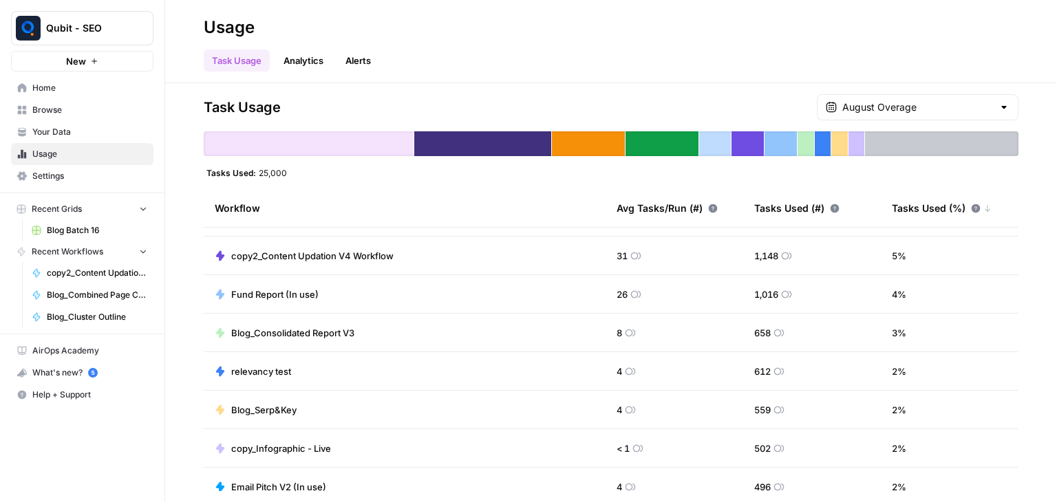
click at [746, 144] on div at bounding box center [748, 143] width 32 height 25
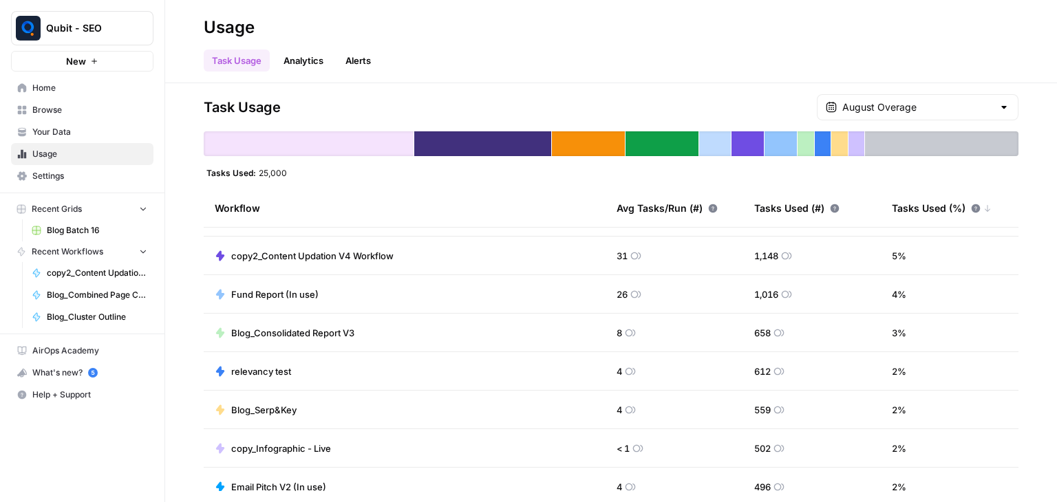
click at [746, 144] on div at bounding box center [748, 143] width 32 height 25
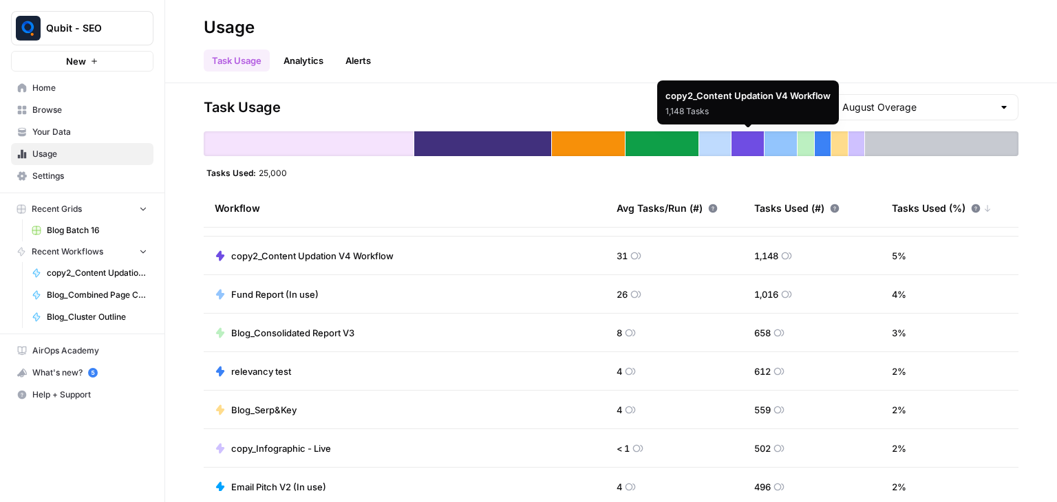
click at [746, 105] on div "copy2_Content Updation V4 Workflow 1,148 Tasks" at bounding box center [748, 103] width 182 height 44
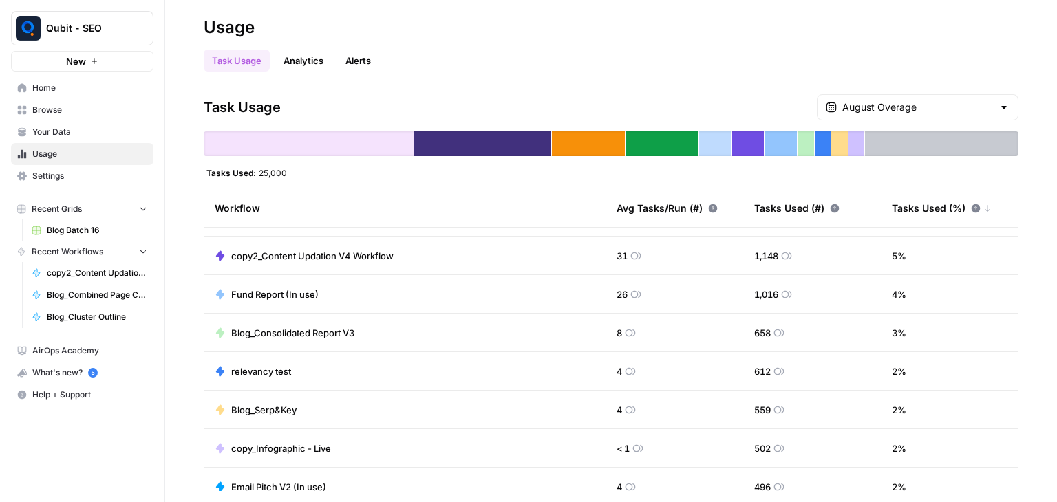
scroll to position [136, 0]
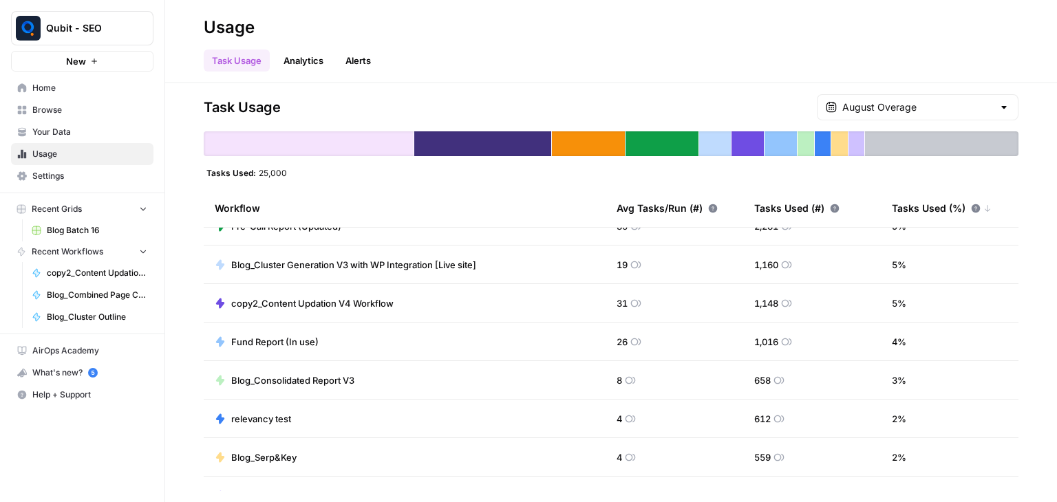
click at [94, 176] on span "Settings" at bounding box center [89, 176] width 115 height 12
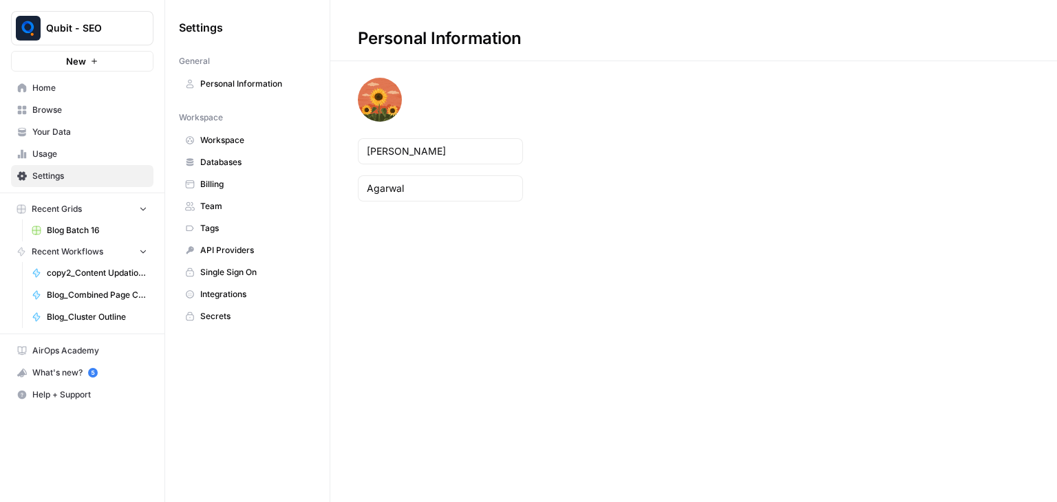
click at [255, 182] on span "Billing" at bounding box center [254, 184] width 109 height 12
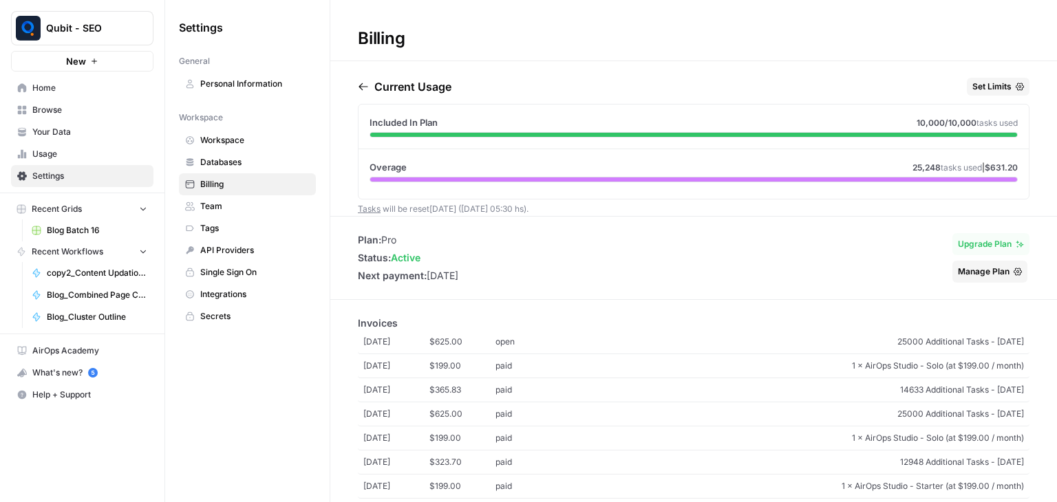
click at [1002, 84] on button "Set Limits" at bounding box center [998, 87] width 63 height 18
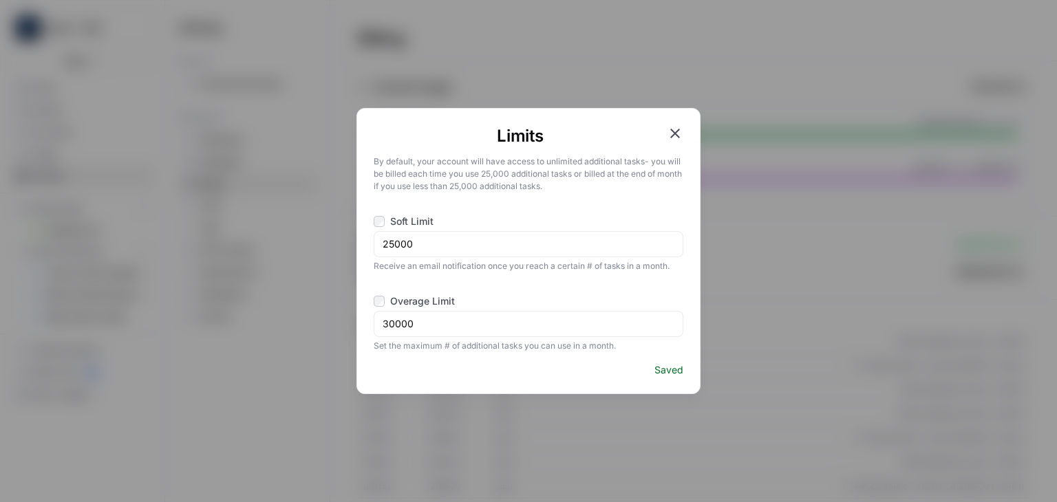
click at [1002, 84] on div "Limits By default, your account will have access to unlimited additional tasks …" at bounding box center [528, 251] width 1057 height 502
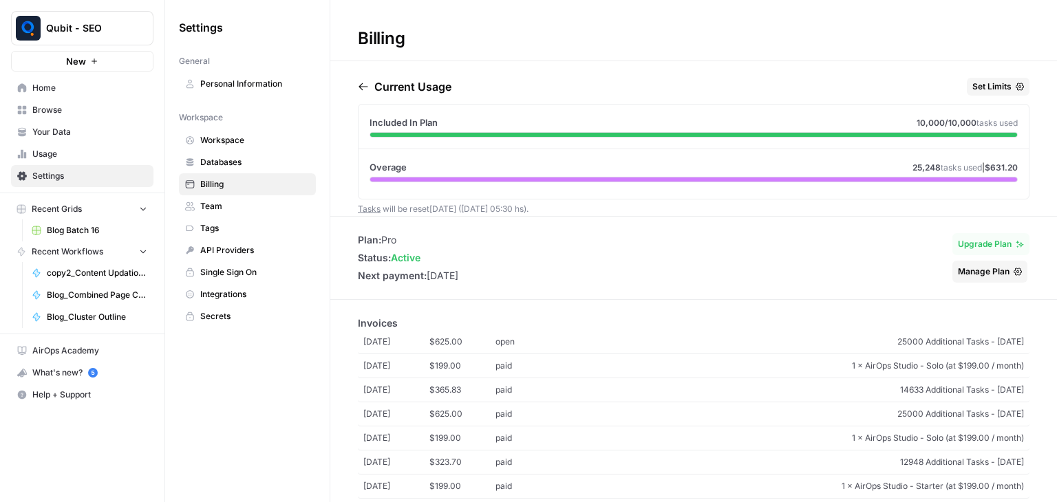
click at [1002, 84] on button "Set Limits" at bounding box center [998, 87] width 63 height 18
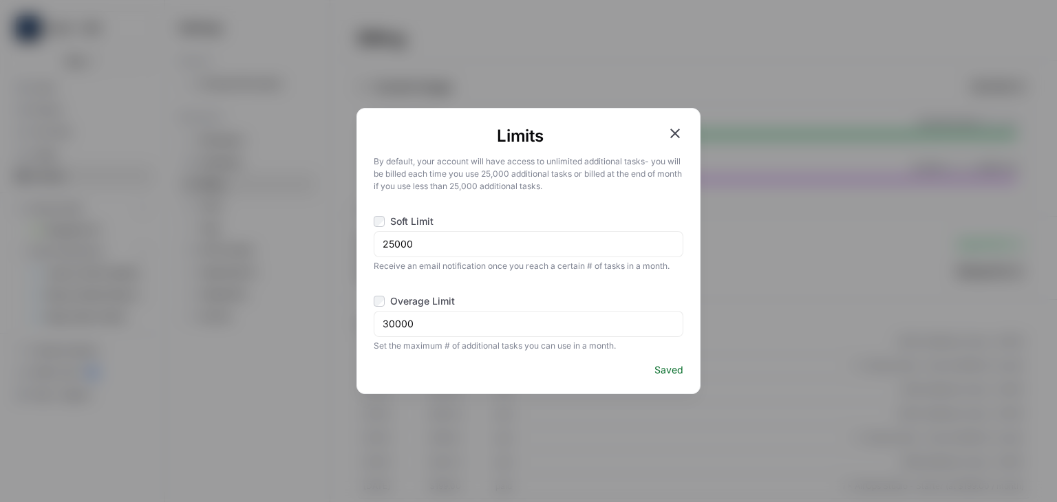
click at [673, 131] on icon "button" at bounding box center [675, 134] width 10 height 10
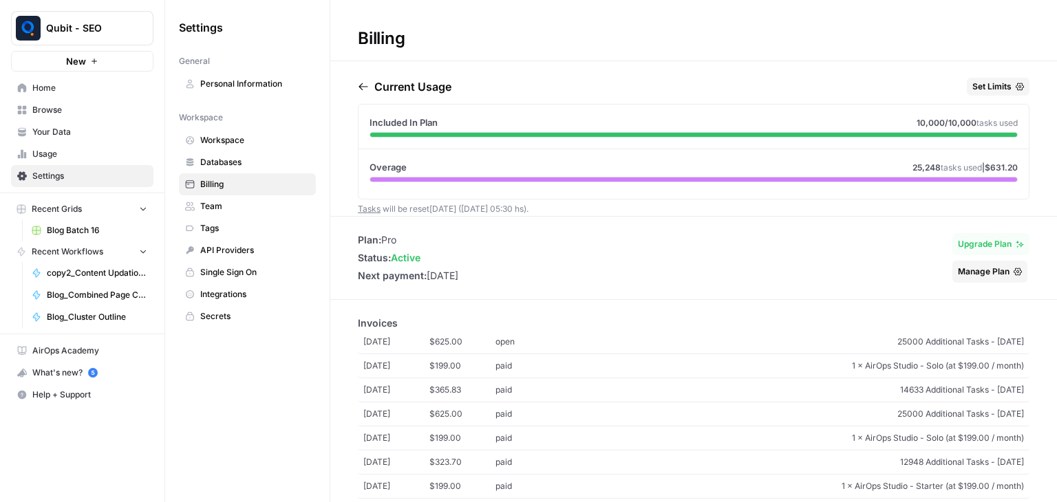
click at [999, 274] on button "Manage Plan" at bounding box center [990, 272] width 75 height 22
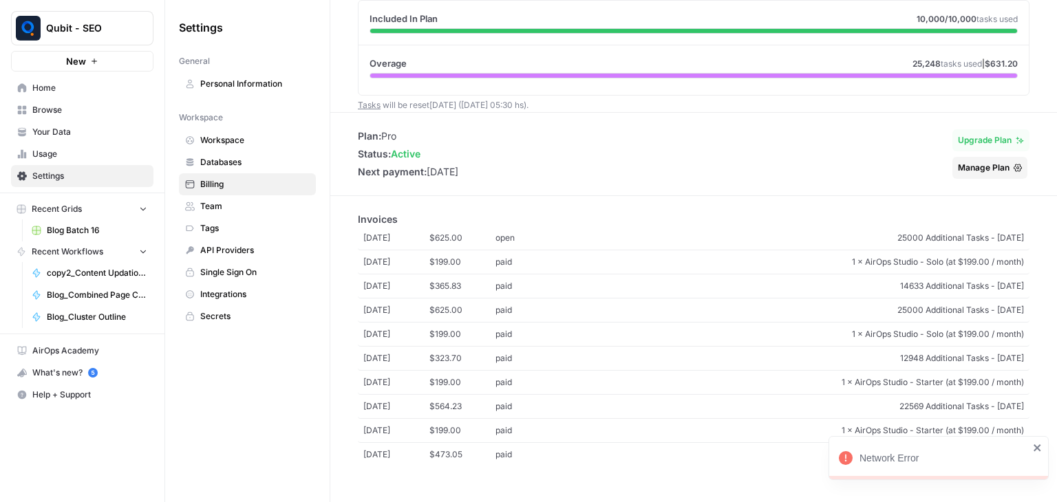
click at [969, 157] on button "Manage Plan" at bounding box center [990, 168] width 75 height 22
click at [867, 194] on div "Billing Current Usage Set Limits Included In Plan 10,000 /10,000 tasks used Ove…" at bounding box center [693, 251] width 727 height 502
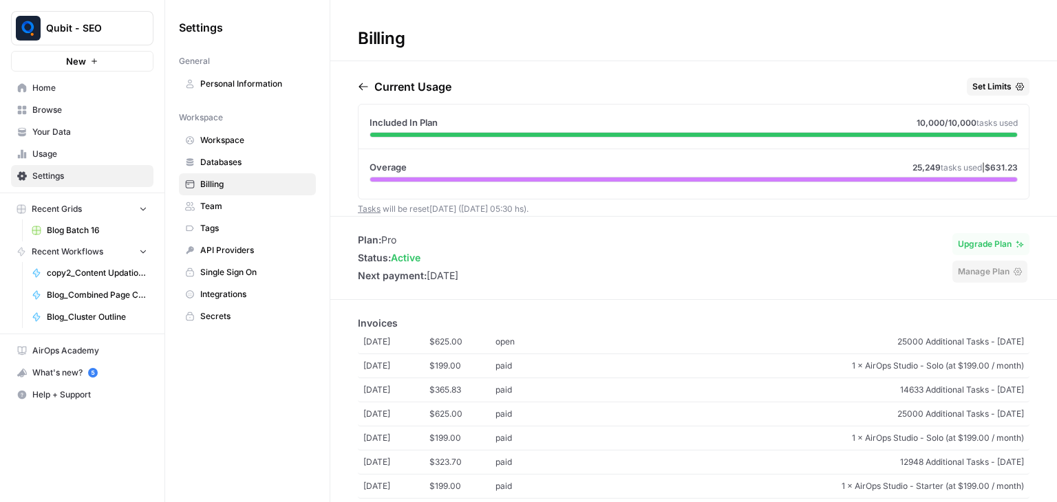
scroll to position [0, 0]
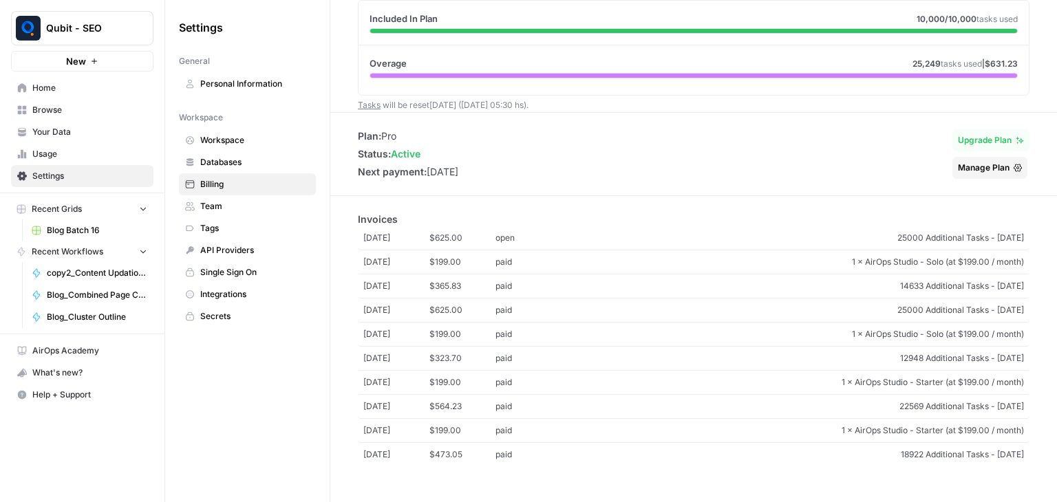
scroll to position [112, 0]
click at [96, 160] on link "Usage" at bounding box center [82, 154] width 142 height 22
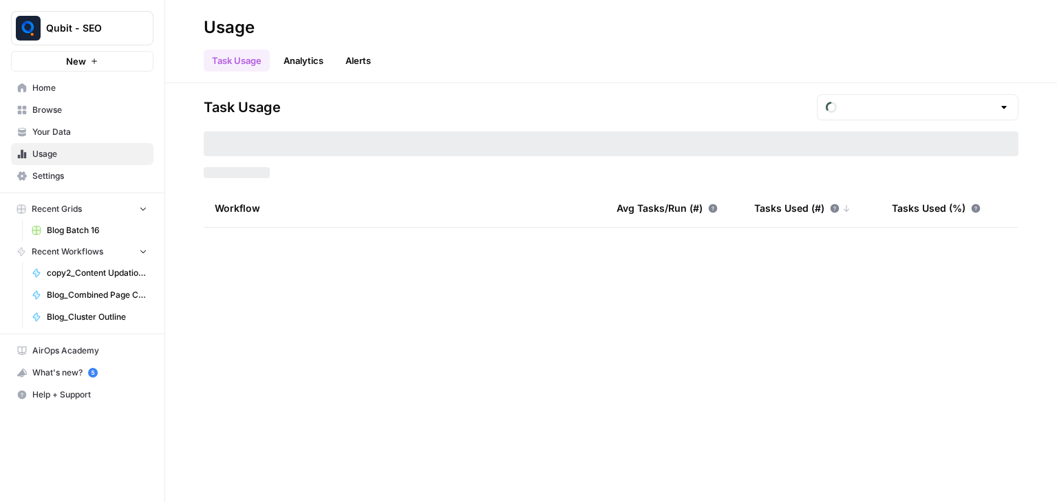
type input "August Overage"
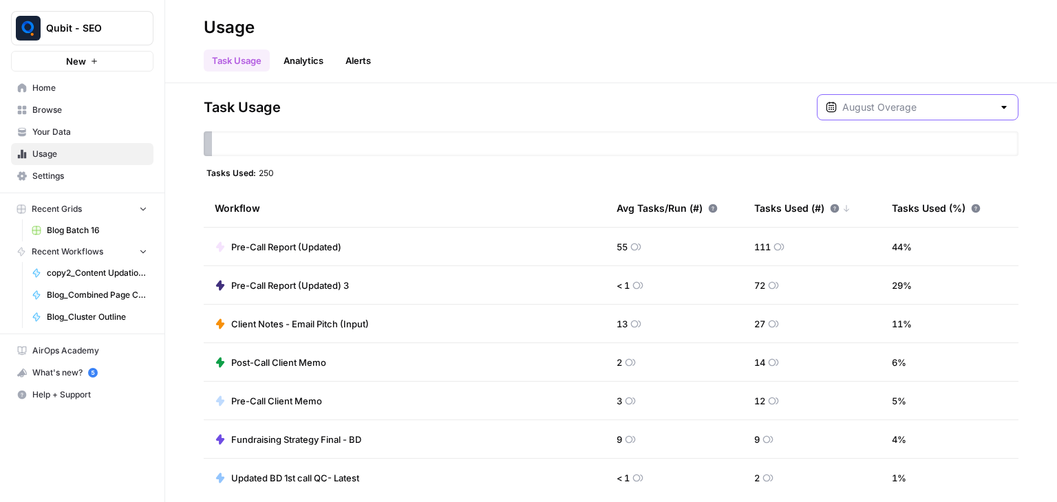
click at [900, 109] on input "text" at bounding box center [917, 107] width 151 height 14
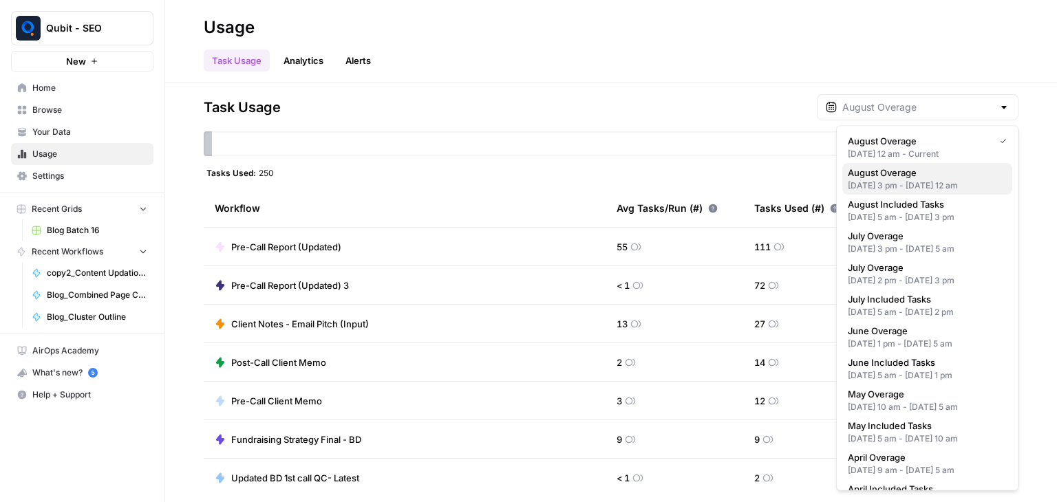
click at [889, 167] on span "August Overage" at bounding box center [924, 173] width 153 height 14
type input "August Overage"
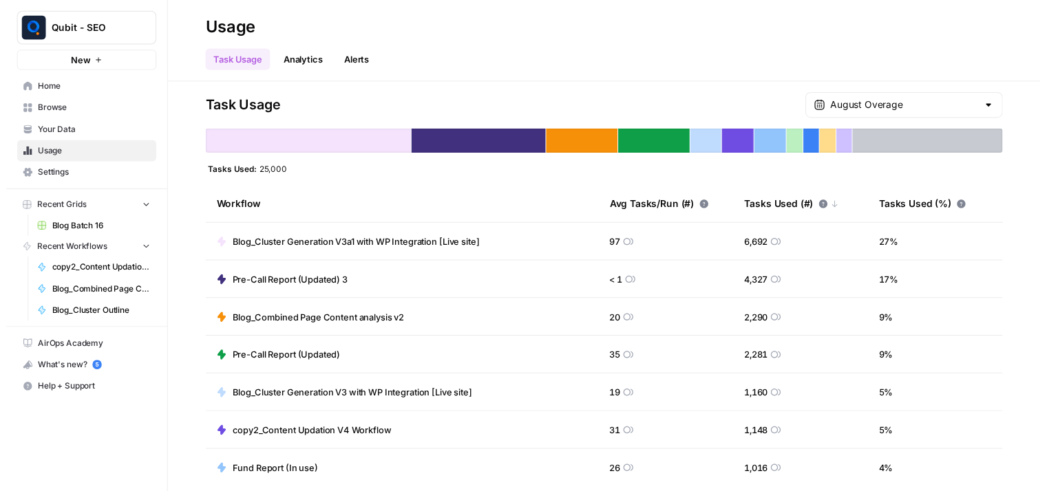
scroll to position [143, 0]
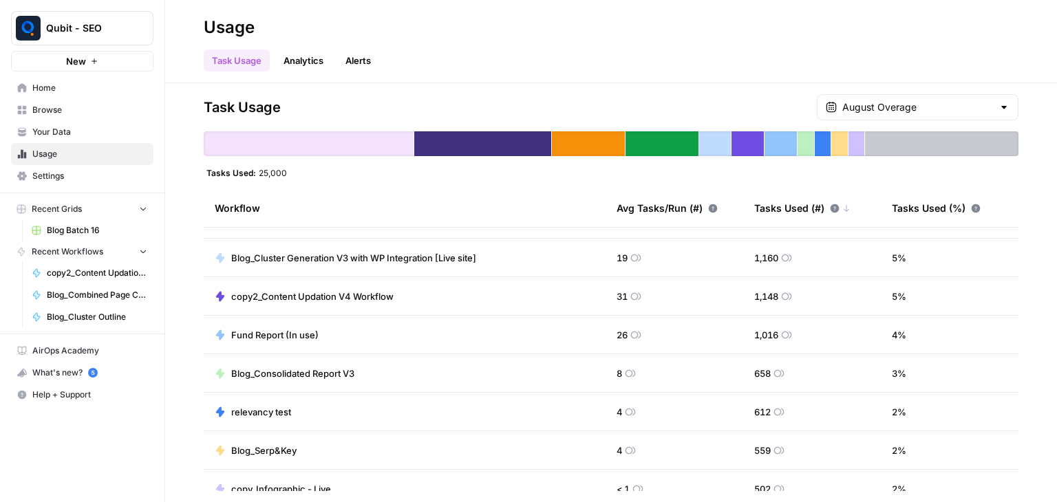
click at [315, 290] on span "copy2_Content Updation V4 Workflow" at bounding box center [312, 297] width 162 height 14
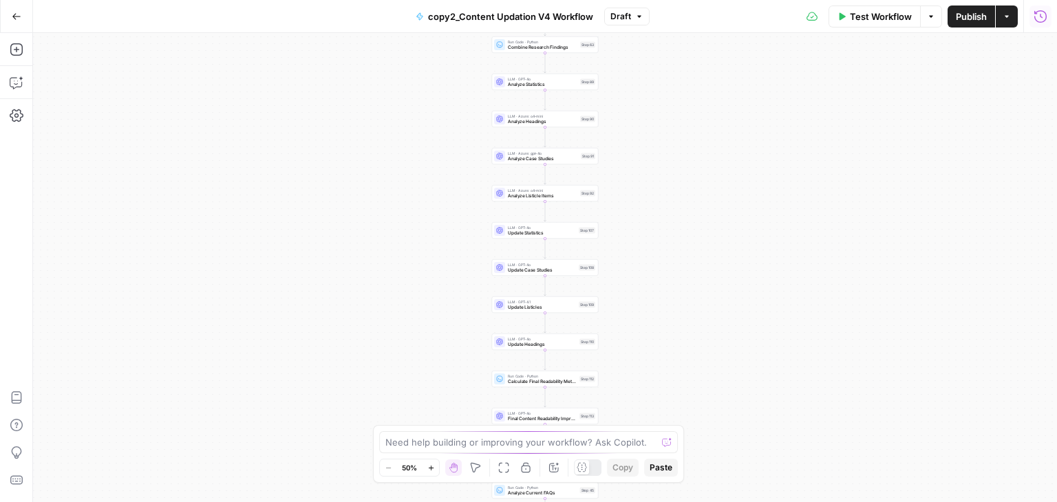
click at [1038, 23] on button "Run History" at bounding box center [1041, 17] width 22 height 22
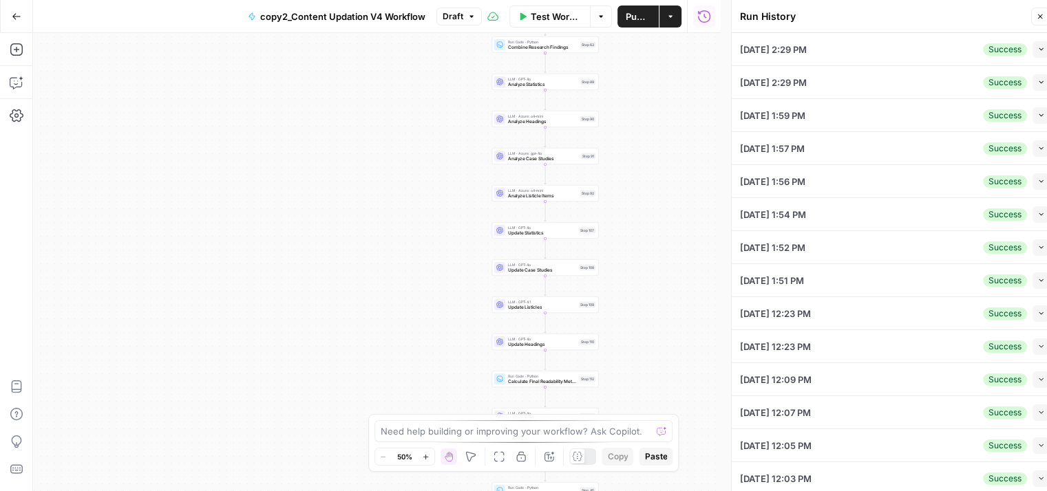
click at [1032, 47] on button "Collapse" at bounding box center [1040, 49] width 17 height 17
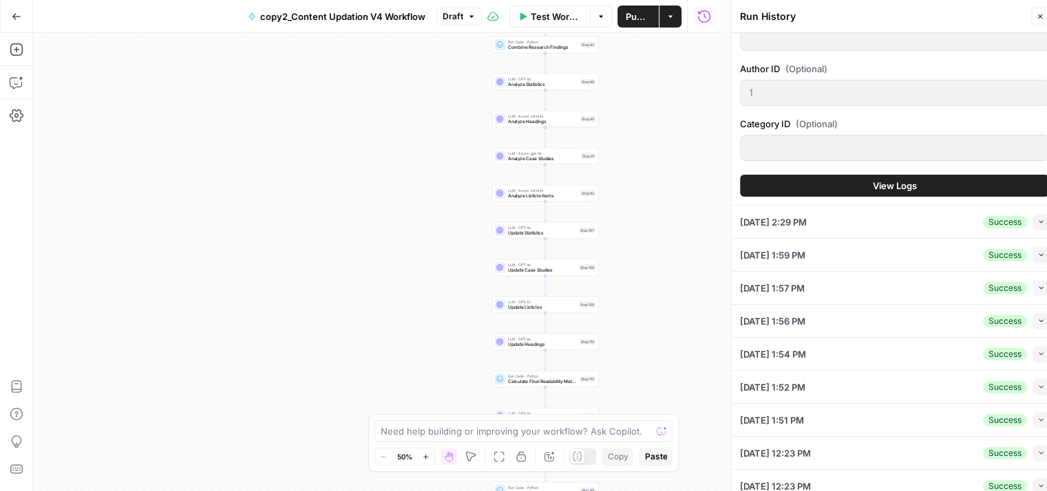
scroll to position [1051, 0]
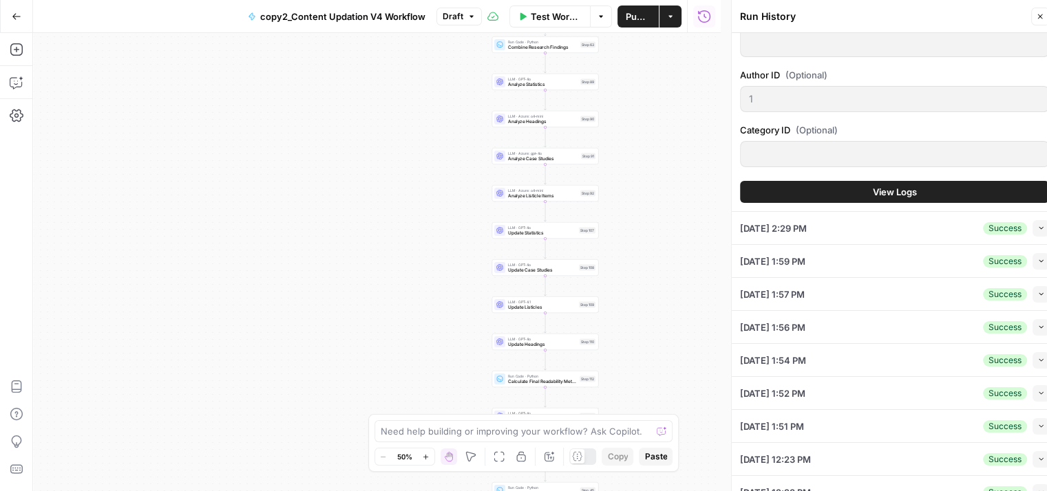
click at [921, 184] on button "View Logs" at bounding box center [894, 192] width 309 height 22
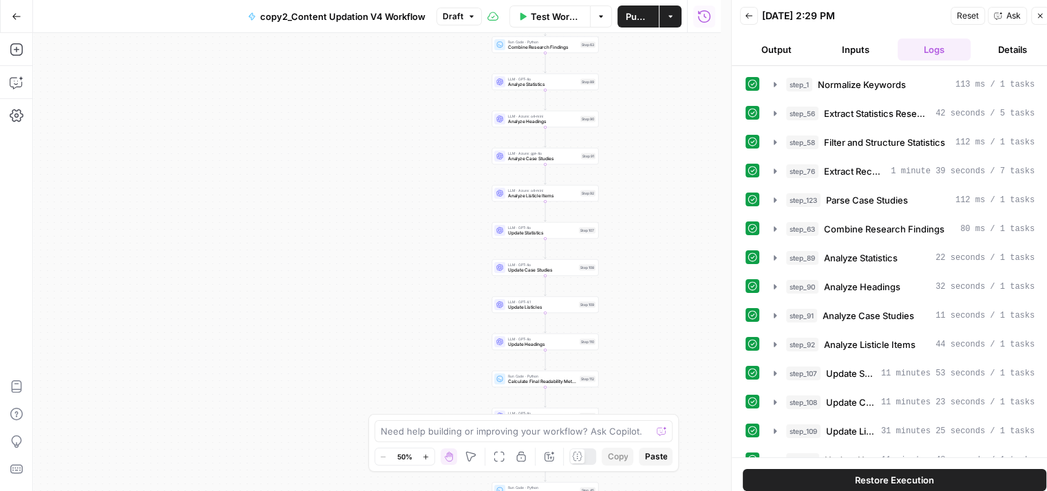
click at [1008, 49] on button "Details" at bounding box center [1012, 50] width 73 height 22
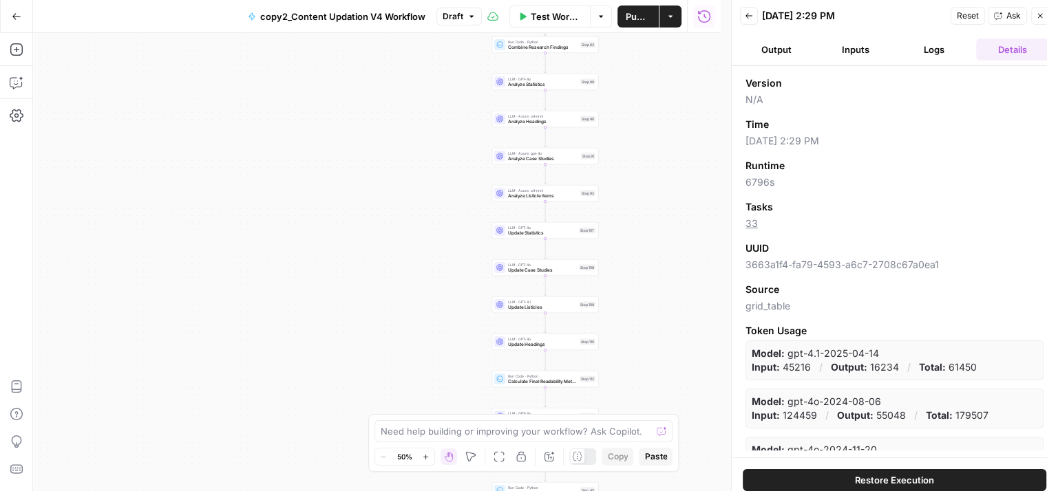
scroll to position [34, 0]
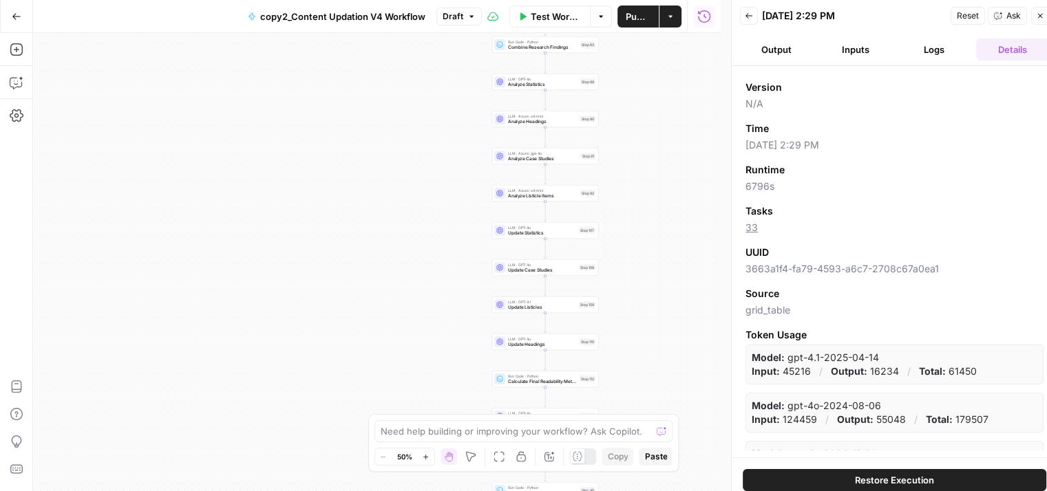
click at [752, 226] on link "33" at bounding box center [751, 228] width 12 height 12
click at [776, 59] on button "Output" at bounding box center [776, 50] width 73 height 22
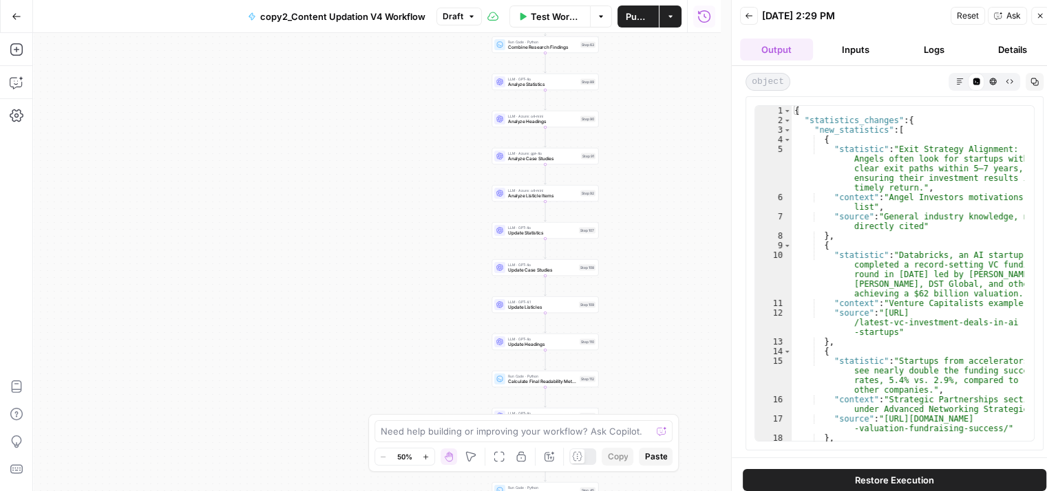
click at [776, 59] on button "Output" at bounding box center [776, 50] width 73 height 22
click at [1018, 39] on button "Details" at bounding box center [1012, 50] width 73 height 22
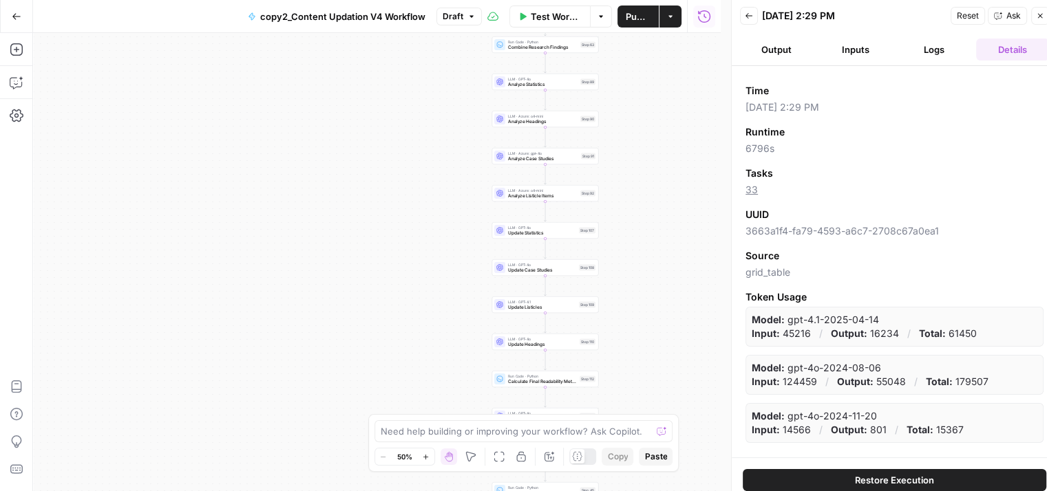
scroll to position [158, 0]
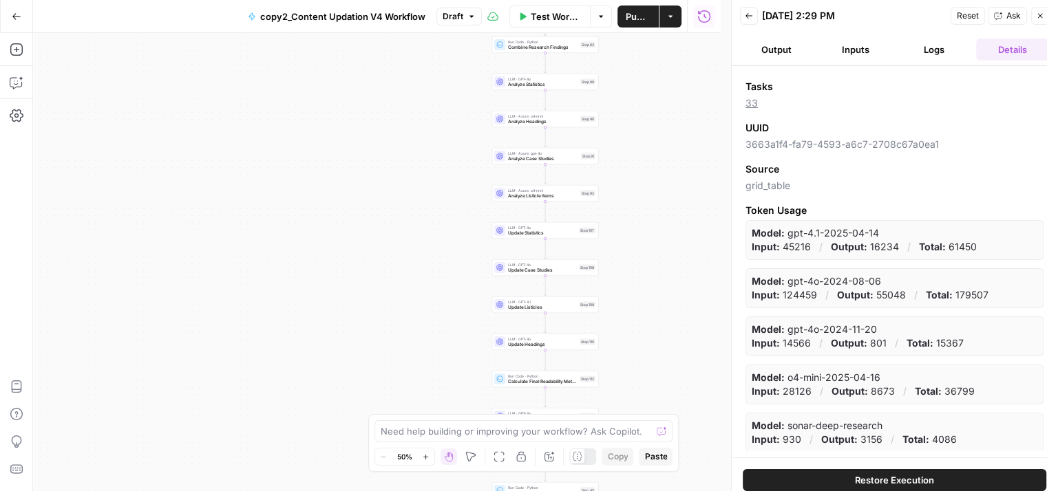
drag, startPoint x: 784, startPoint y: 234, endPoint x: 882, endPoint y: 231, distance: 97.8
click at [882, 231] on div "Model: gpt-4.1-2025-04-14 Input: 45216 / Output: 16234 / Total: 61450" at bounding box center [894, 240] width 298 height 40
click at [829, 360] on div "Model: gpt-4.1-2025-04-14 Input: 45216 / Output: 16234 / Total: 61450 Model: gp…" at bounding box center [894, 336] width 298 height 233
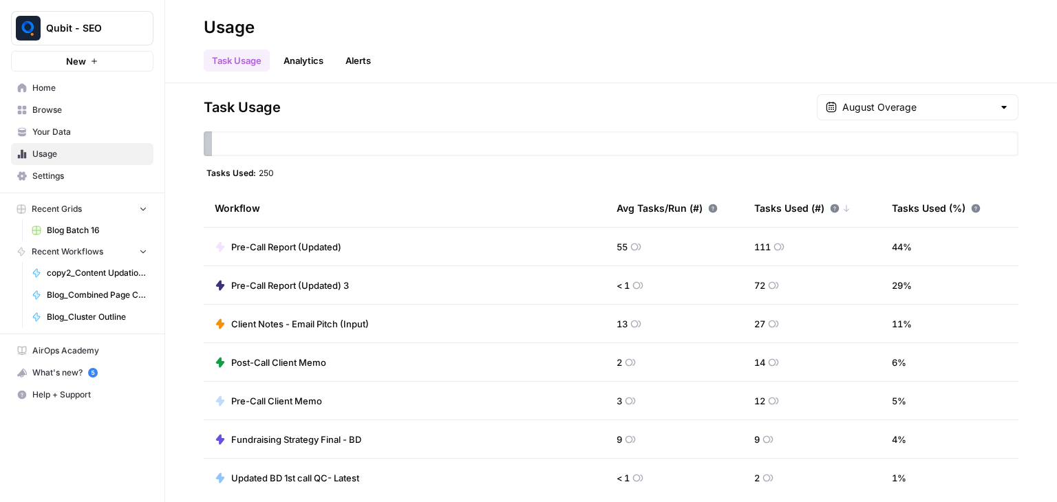
click at [912, 99] on div "August Overage" at bounding box center [918, 107] width 202 height 26
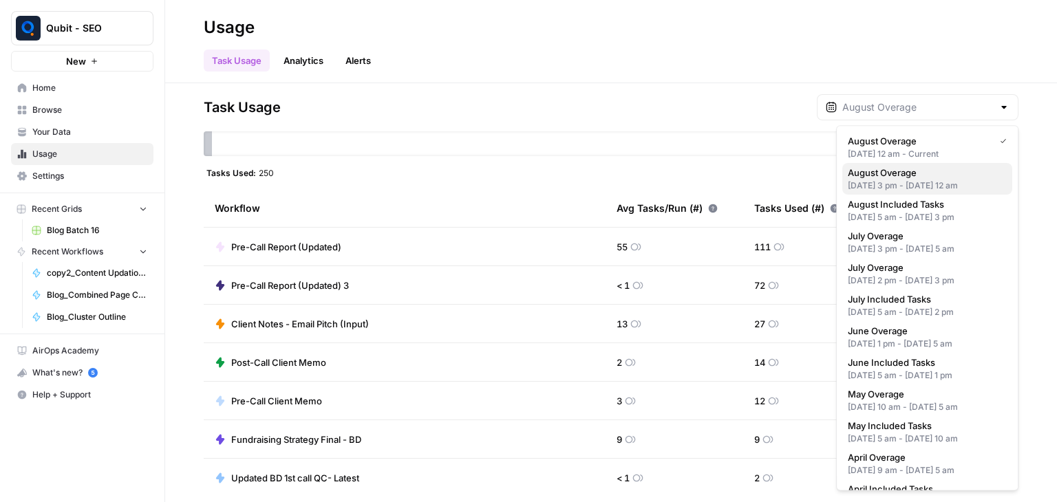
click at [900, 180] on div "Aug 8, 2025 3 pm - Aug 22, 2025 12 am" at bounding box center [927, 186] width 159 height 12
type input "August Overage"
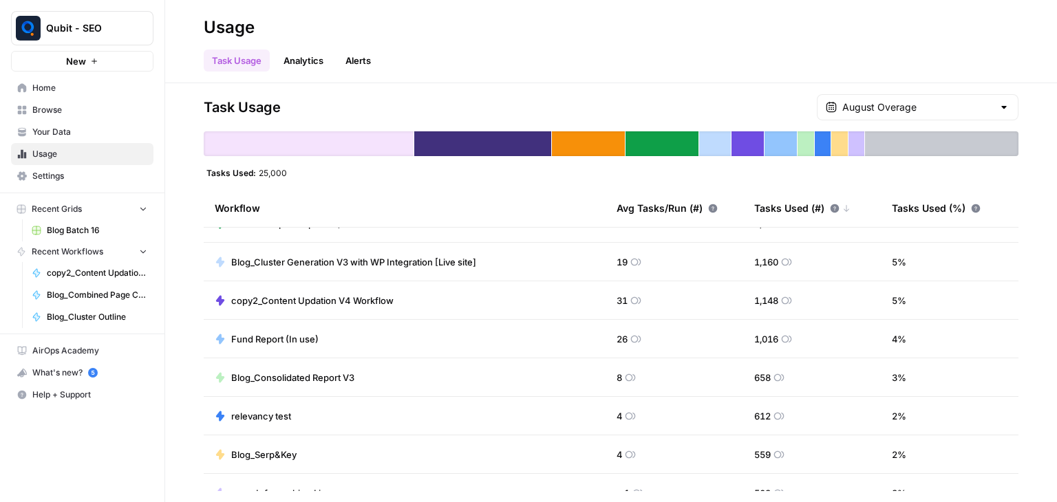
scroll to position [140, 0]
drag, startPoint x: 633, startPoint y: 299, endPoint x: 603, endPoint y: 303, distance: 29.8
click at [606, 303] on td "31" at bounding box center [675, 300] width 138 height 38
click at [686, 303] on td "31" at bounding box center [675, 300] width 138 height 38
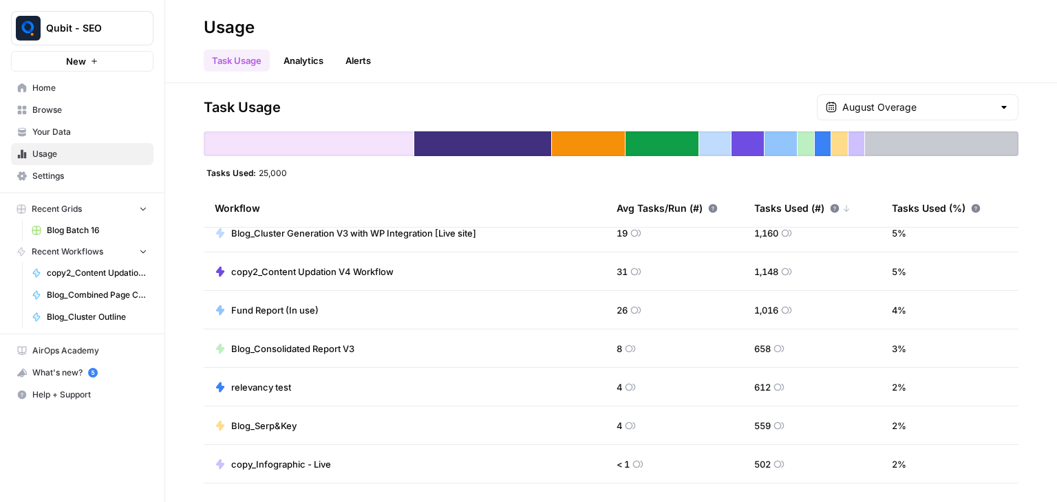
drag, startPoint x: 898, startPoint y: 271, endPoint x: 876, endPoint y: 275, distance: 22.3
click at [881, 275] on td "5 %" at bounding box center [950, 272] width 138 height 38
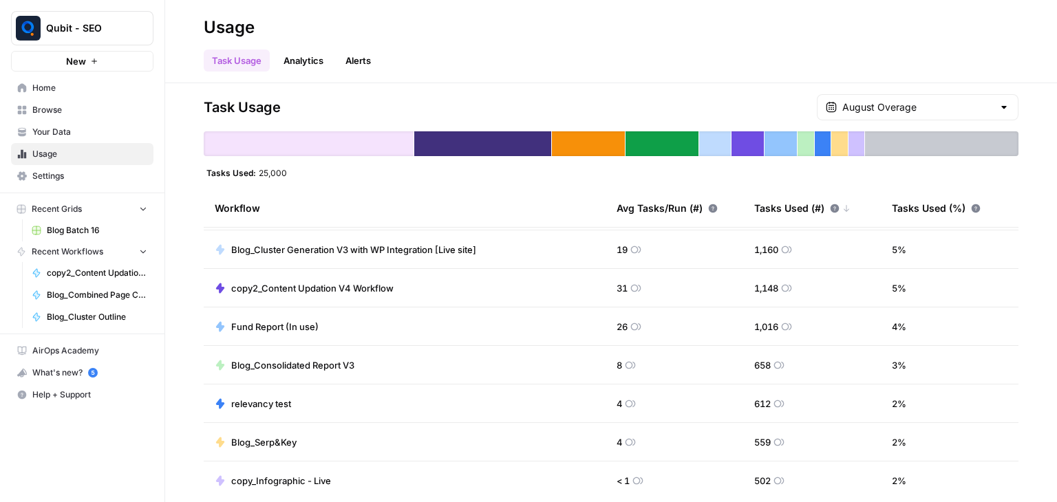
scroll to position [151, 0]
drag, startPoint x: 717, startPoint y: 288, endPoint x: 789, endPoint y: 294, distance: 72.5
click at [789, 294] on tr "copy2_Content Updation V4 Workflow 31 1,148 5 %" at bounding box center [611, 288] width 815 height 39
click at [593, 286] on td "copy2_Content Updation V4 Workflow" at bounding box center [405, 288] width 402 height 38
drag, startPoint x: 593, startPoint y: 286, endPoint x: 627, endPoint y: 286, distance: 34.4
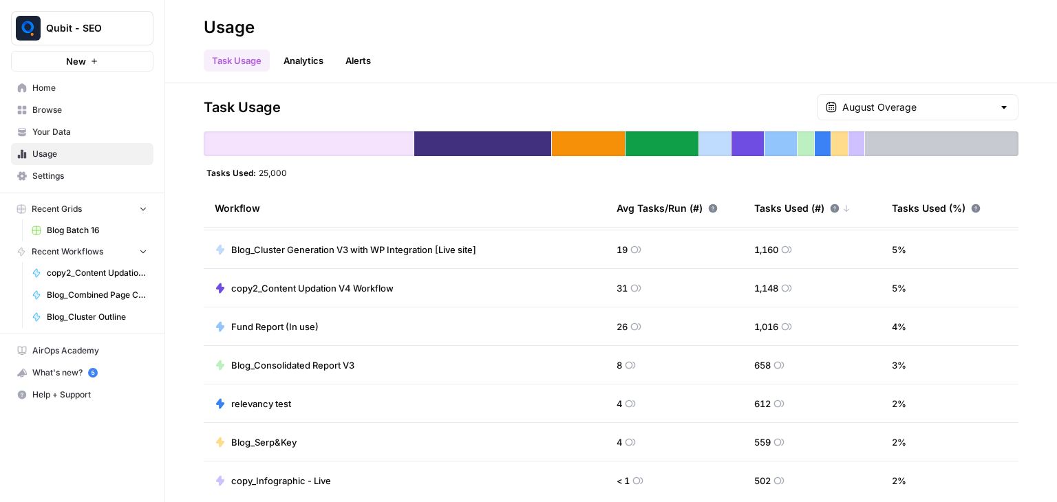
click at [627, 286] on tr "copy2_Content Updation V4 Workflow 31 1,148 5 %" at bounding box center [611, 288] width 815 height 39
click at [560, 284] on td "copy2_Content Updation V4 Workflow" at bounding box center [405, 288] width 402 height 38
drag, startPoint x: 798, startPoint y: 277, endPoint x: 729, endPoint y: 282, distance: 69.6
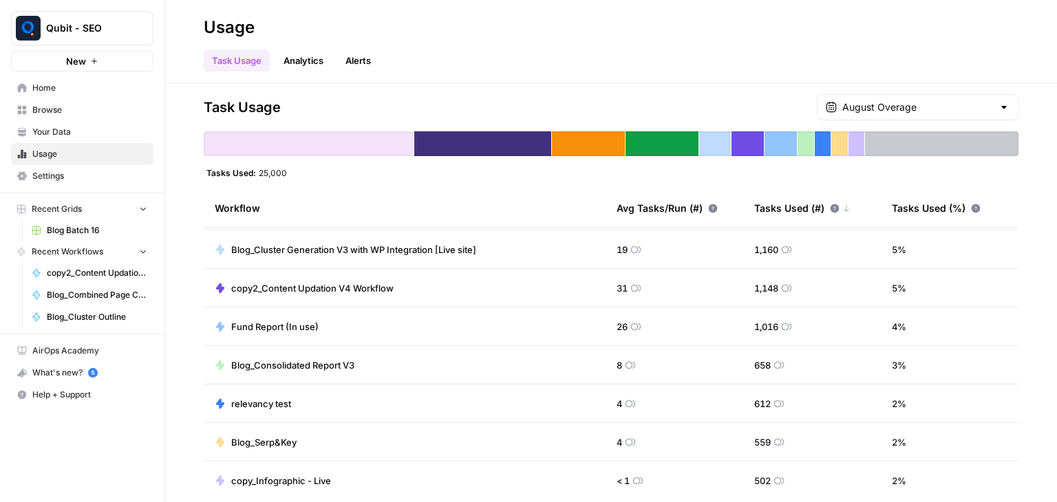
click at [729, 282] on tr "copy2_Content Updation V4 Workflow 31 1,148 5 %" at bounding box center [611, 288] width 815 height 39
click at [589, 283] on td "copy2_Content Updation V4 Workflow" at bounding box center [405, 288] width 402 height 38
drag, startPoint x: 589, startPoint y: 283, endPoint x: 641, endPoint y: 284, distance: 51.6
click at [641, 284] on tr "copy2_Content Updation V4 Workflow 31 1,148 5 %" at bounding box center [611, 288] width 815 height 39
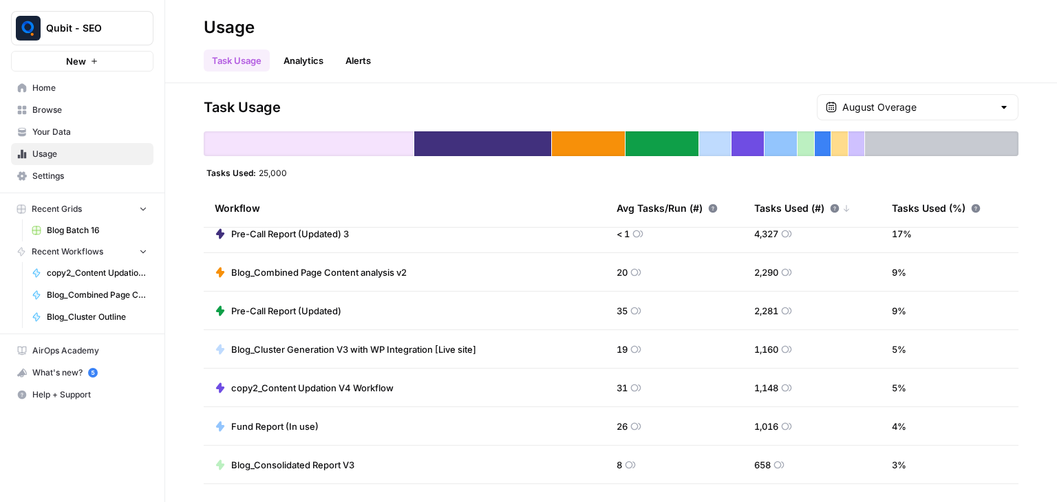
scroll to position [102, 0]
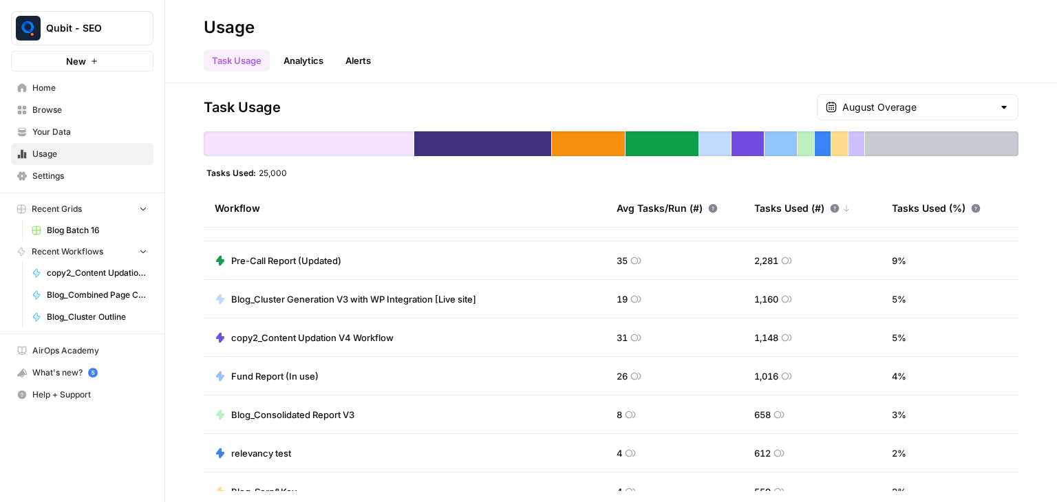
click at [556, 323] on td "copy2_Content Updation V4 Workflow" at bounding box center [405, 338] width 402 height 38
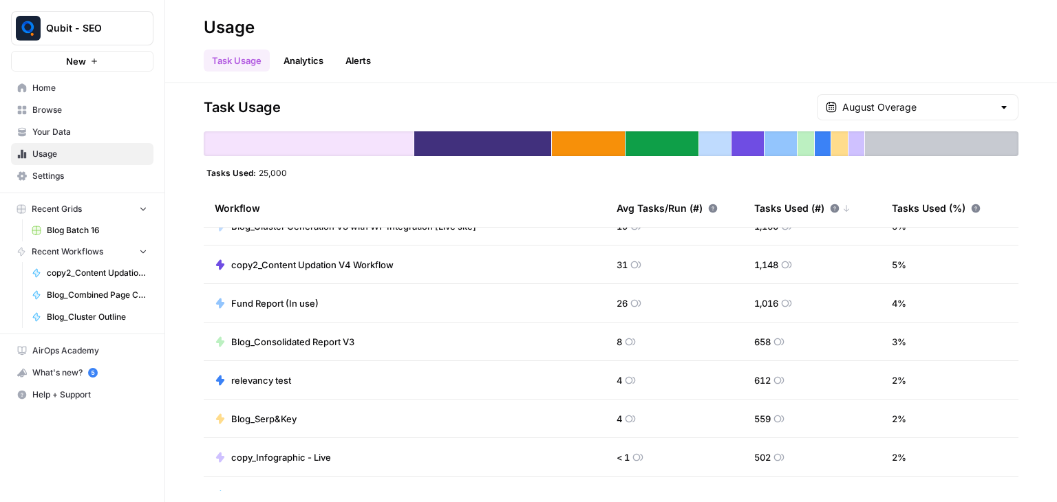
scroll to position [195, 0]
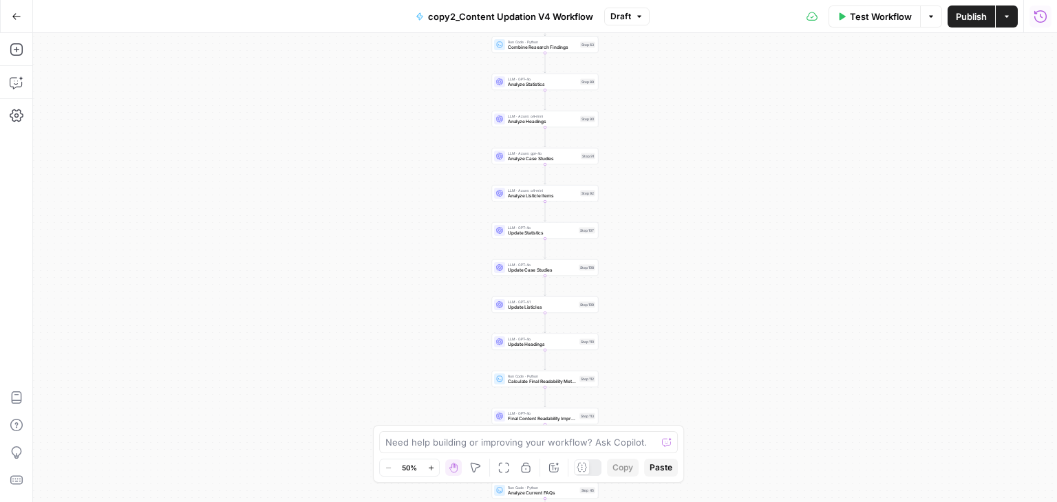
click at [1042, 19] on icon "button" at bounding box center [1041, 17] width 14 height 14
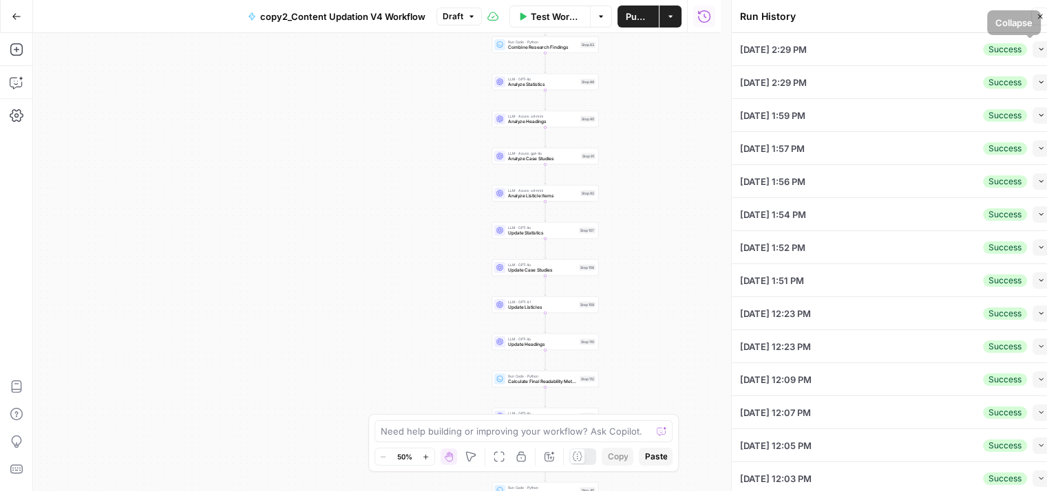
click at [1037, 51] on icon "button" at bounding box center [1041, 49] width 8 height 8
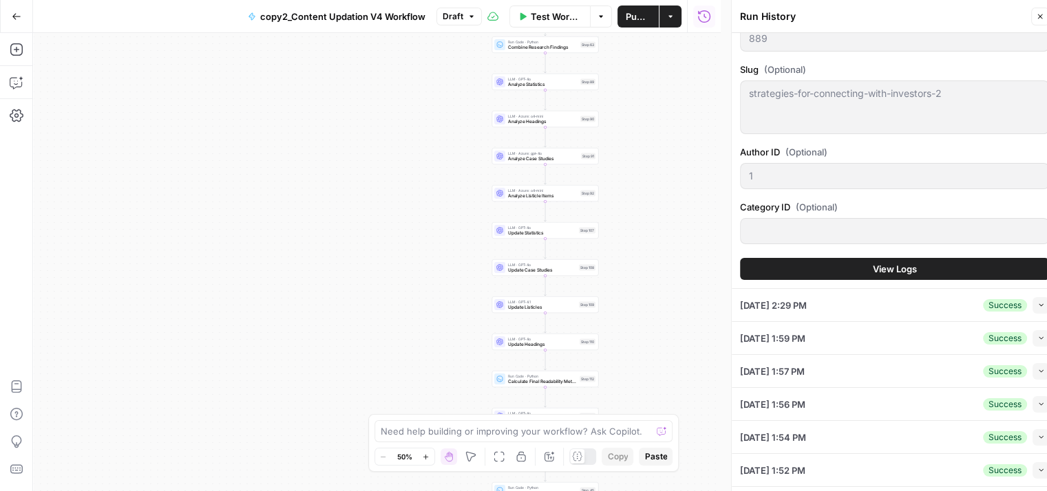
scroll to position [1001, 0]
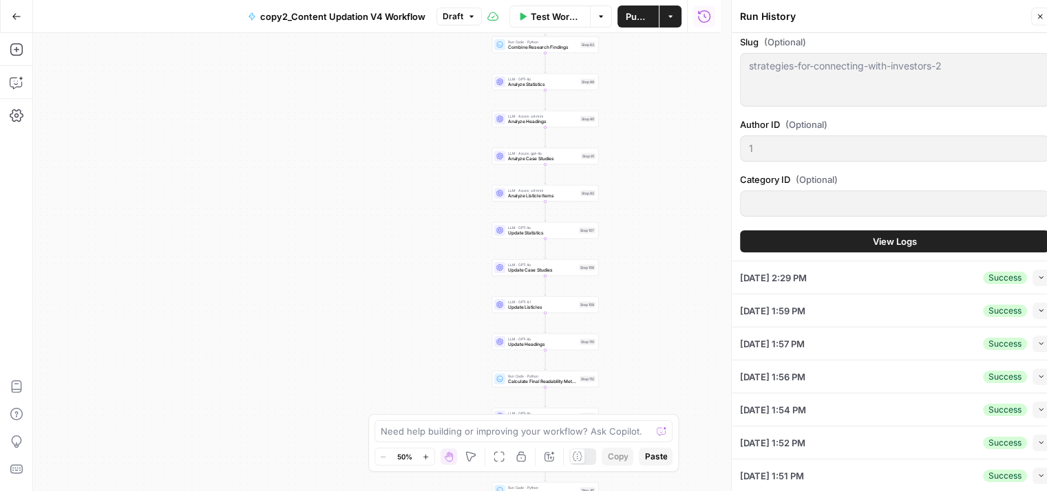
click at [915, 236] on button "View Logs" at bounding box center [894, 242] width 309 height 22
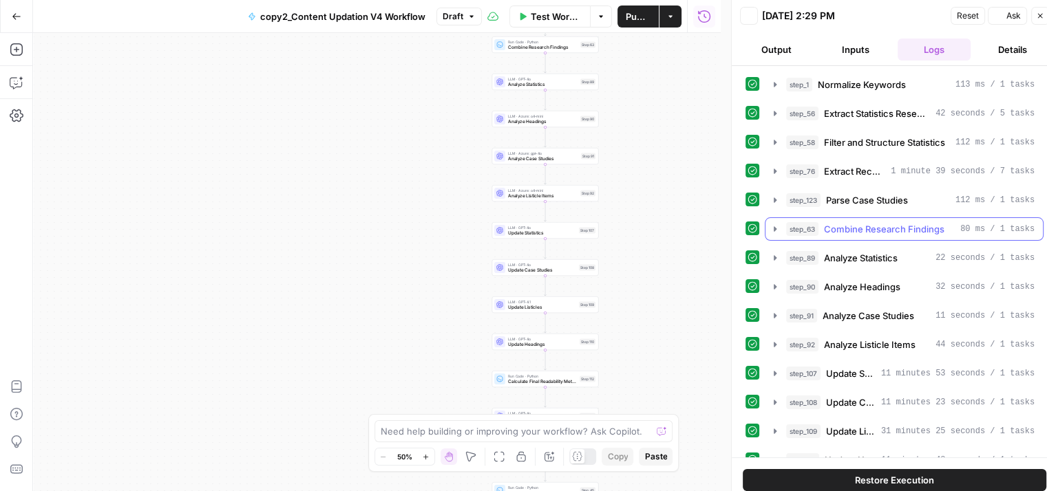
click at [915, 236] on button "step_63 Combine Research Findings 80 ms / 1 tasks" at bounding box center [903, 229] width 277 height 22
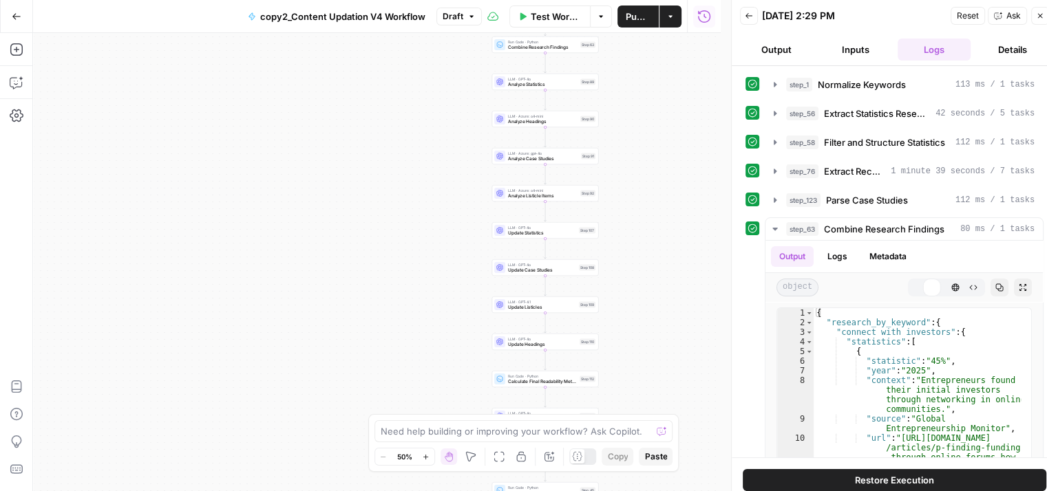
scroll to position [964, 0]
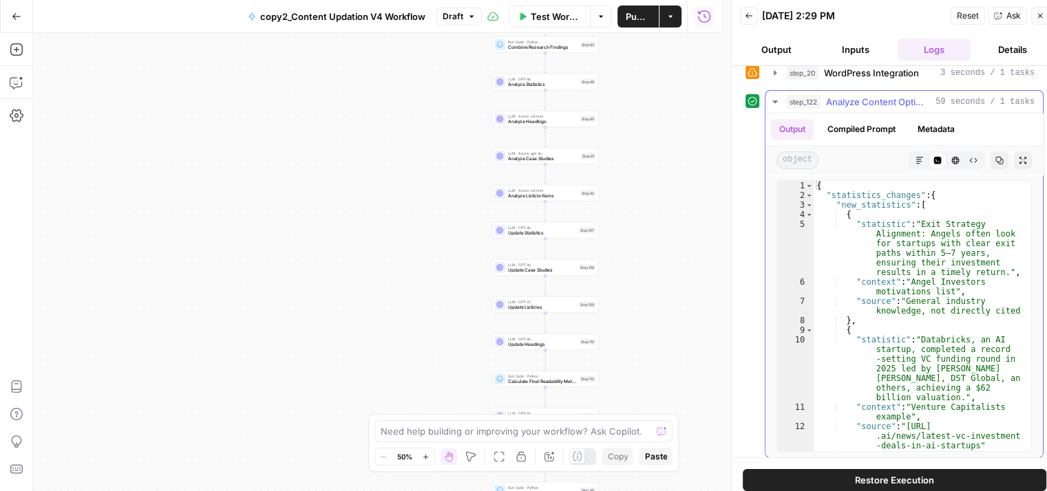
click at [898, 95] on span "Analyze Content Optimization Changes" at bounding box center [878, 102] width 104 height 14
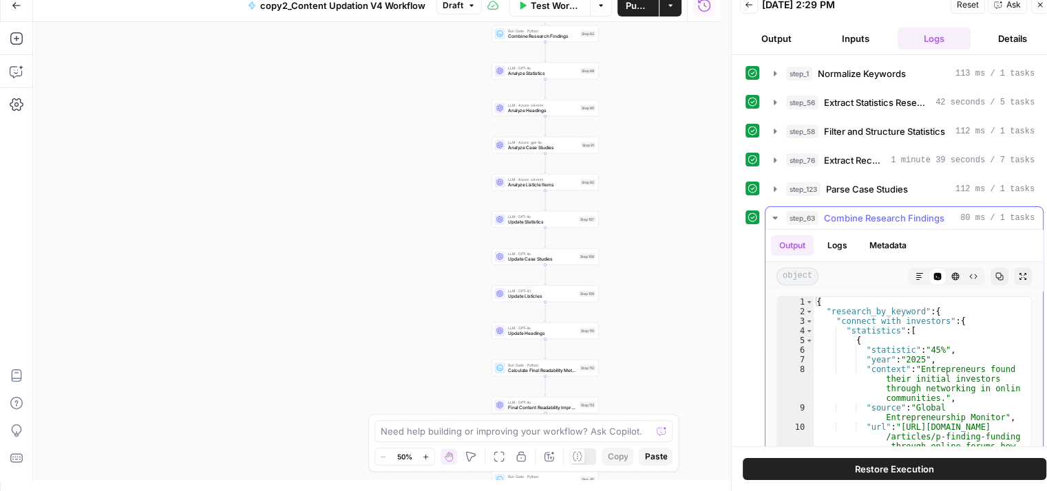
scroll to position [0, 0]
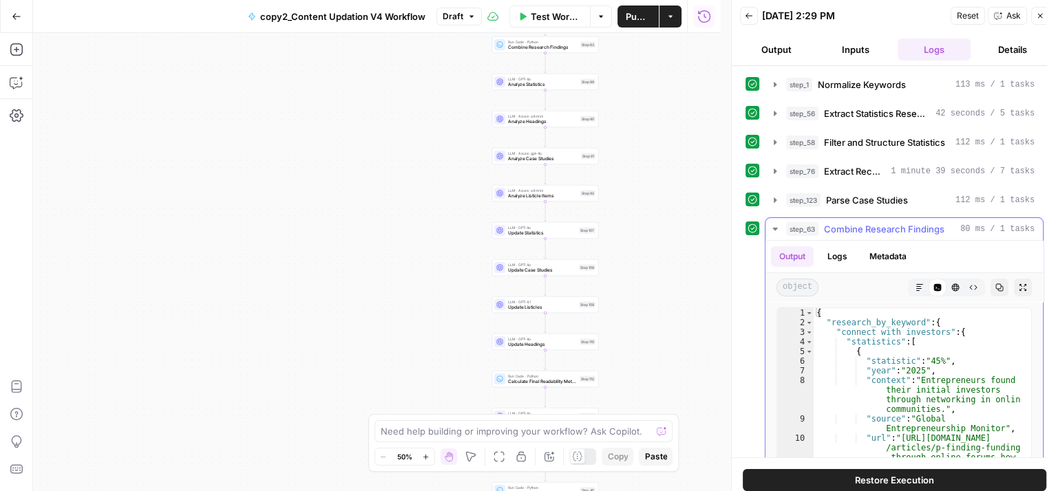
click at [944, 224] on div "step_63 Combine Research Findings 80 ms / 1 tasks" at bounding box center [910, 229] width 248 height 14
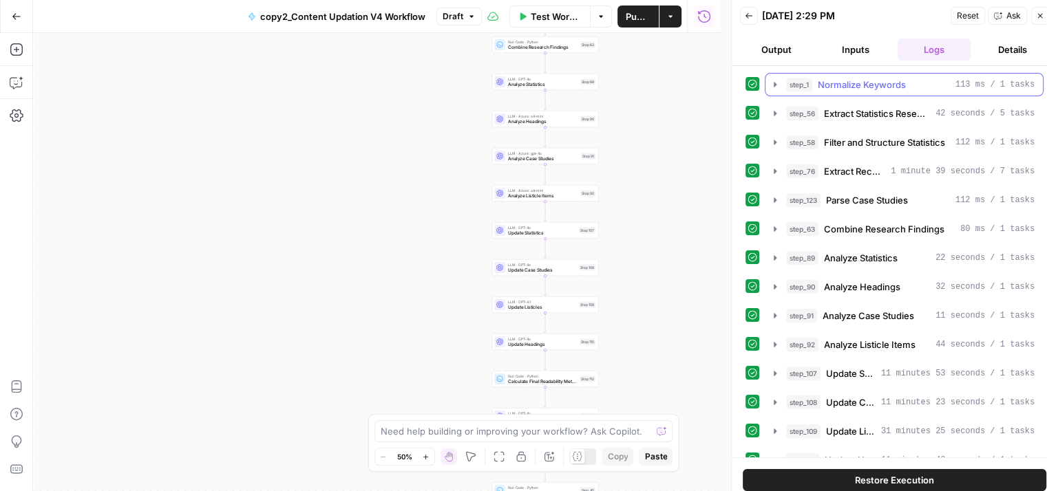
click at [889, 91] on button "step_1 Normalize Keywords 113 ms / 1 tasks" at bounding box center [903, 85] width 277 height 22
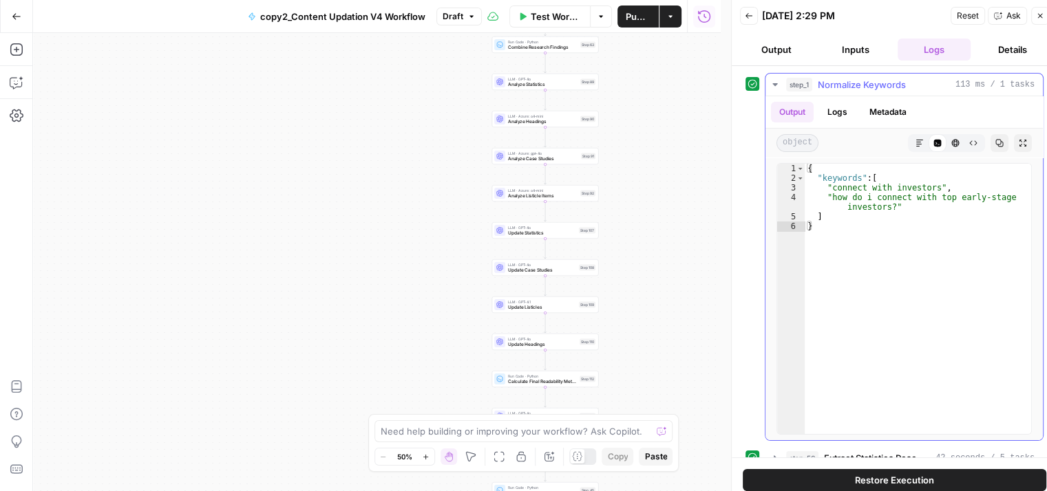
click at [889, 91] on button "step_1 Normalize Keywords 113 ms / 1 tasks" at bounding box center [903, 85] width 277 height 22
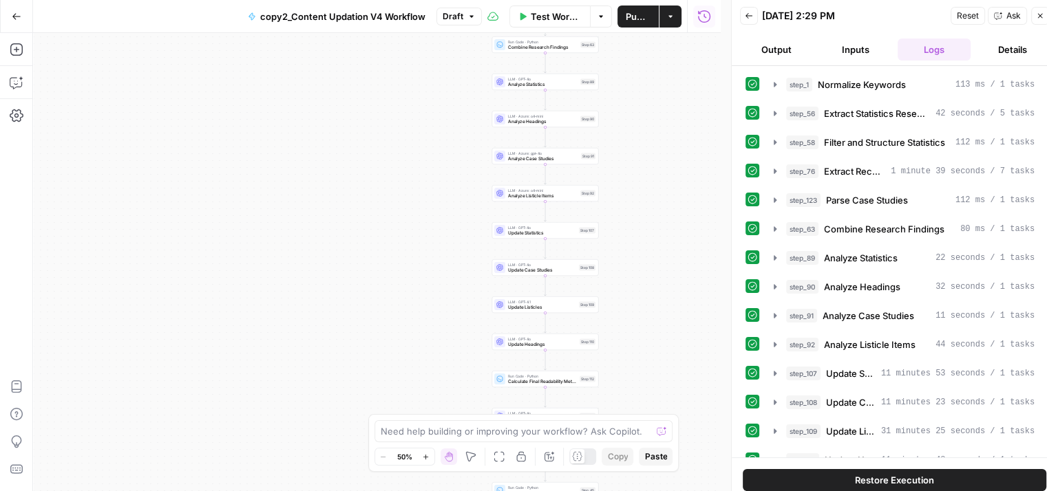
click at [1004, 57] on button "Details" at bounding box center [1012, 50] width 73 height 22
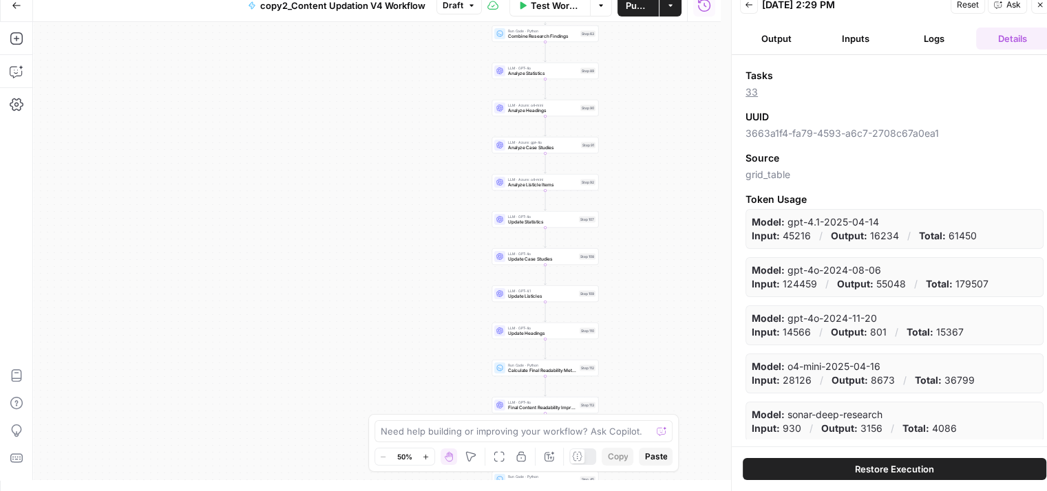
scroll to position [10, 0]
click at [754, 92] on link "33" at bounding box center [751, 93] width 12 height 12
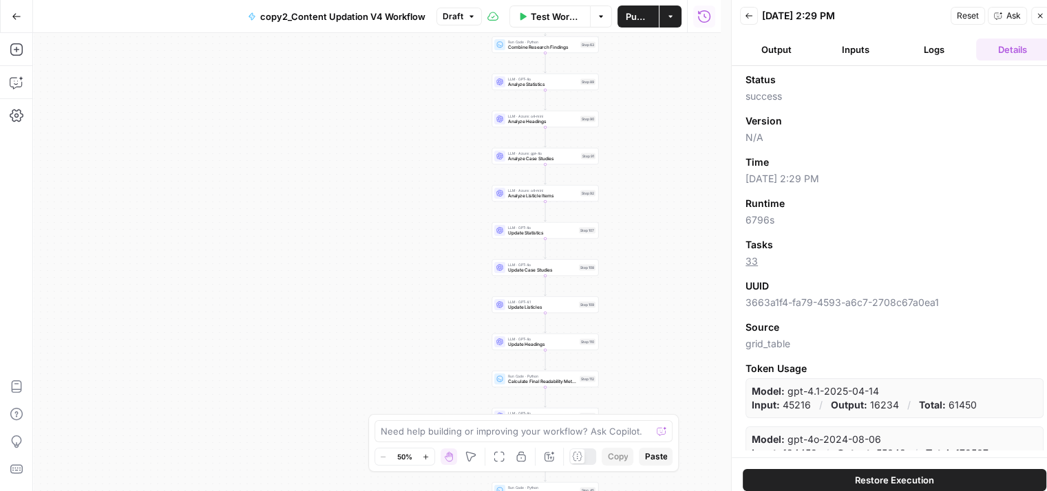
scroll to position [158, 0]
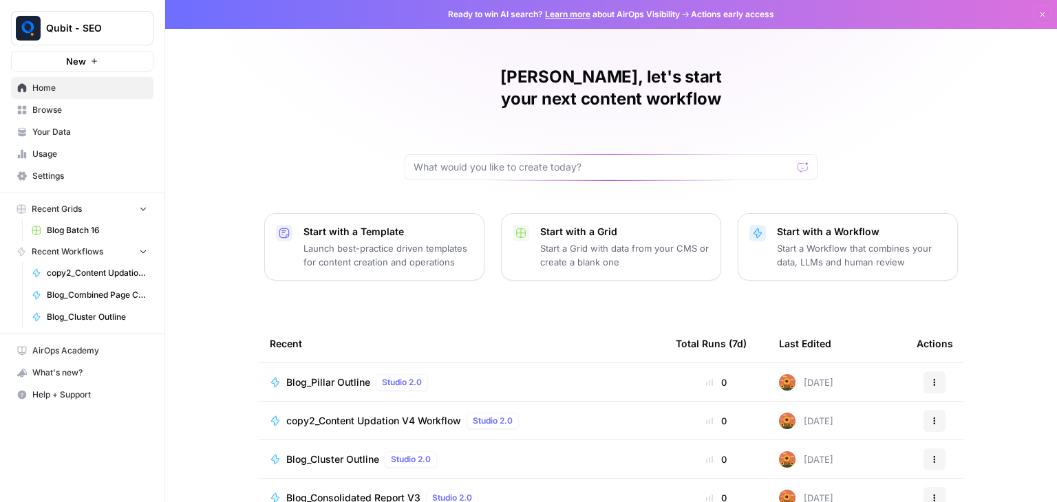
scroll to position [130, 0]
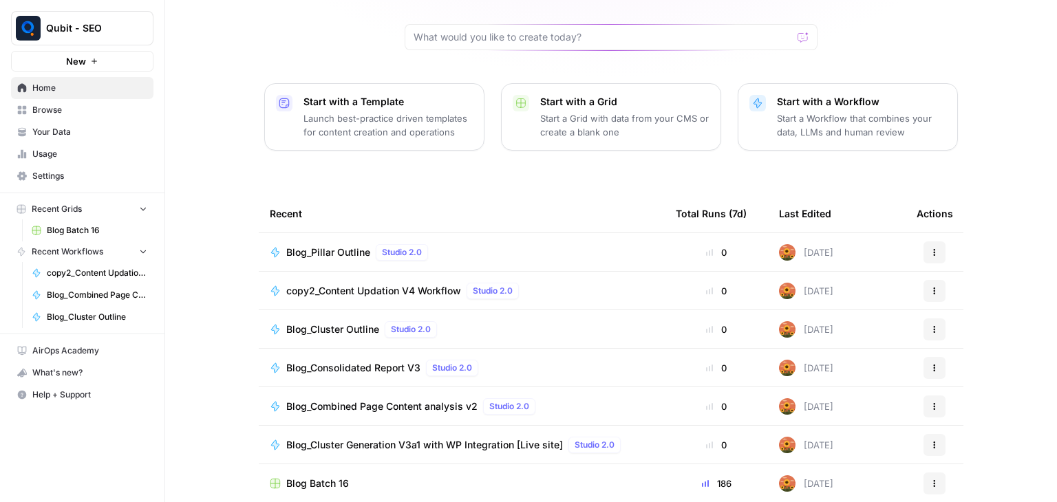
click at [65, 112] on span "Browse" at bounding box center [89, 110] width 115 height 12
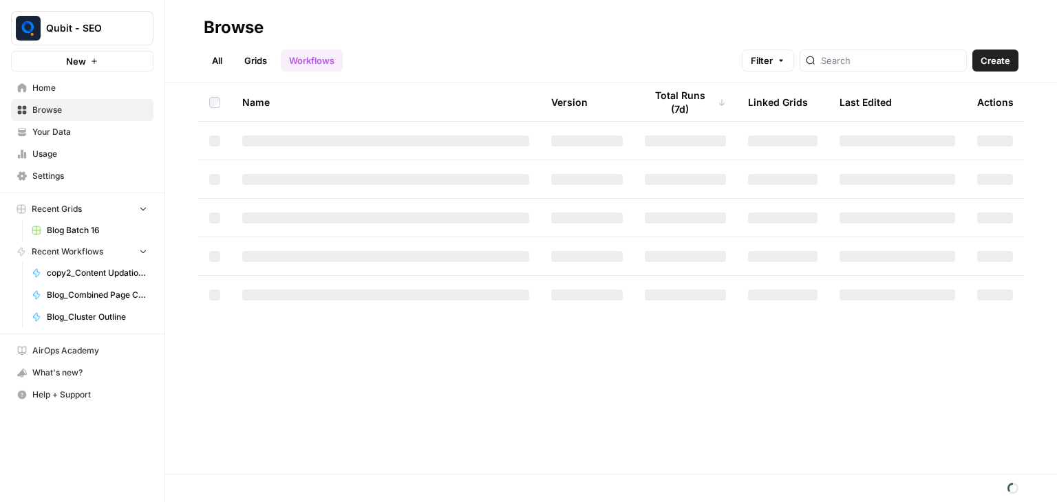
click at [224, 54] on link "All" at bounding box center [217, 61] width 27 height 22
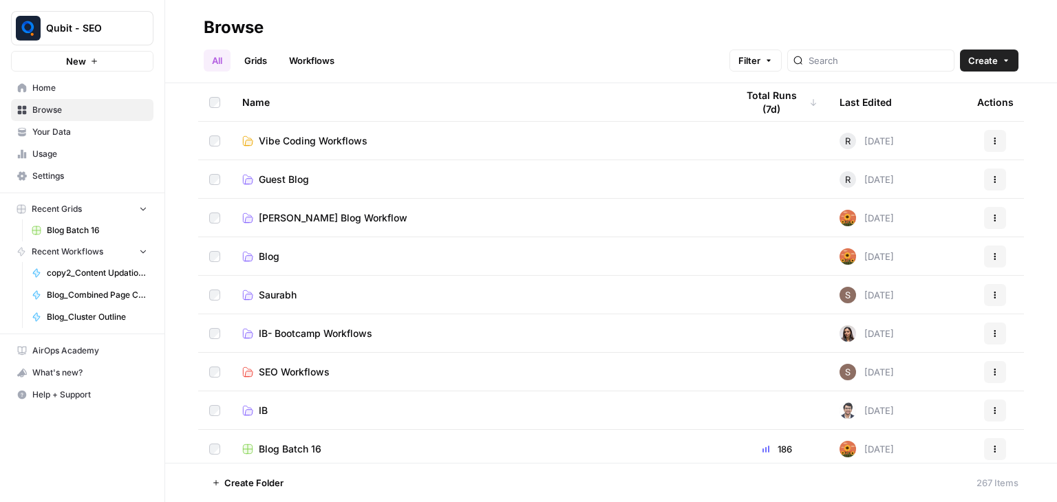
scroll to position [343, 0]
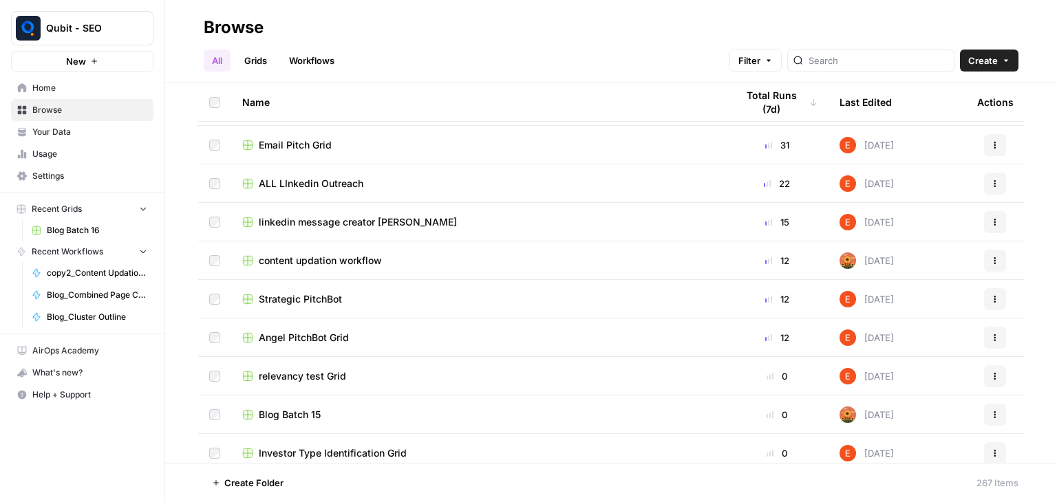
click at [359, 261] on span "content updation workflow" at bounding box center [320, 261] width 123 height 14
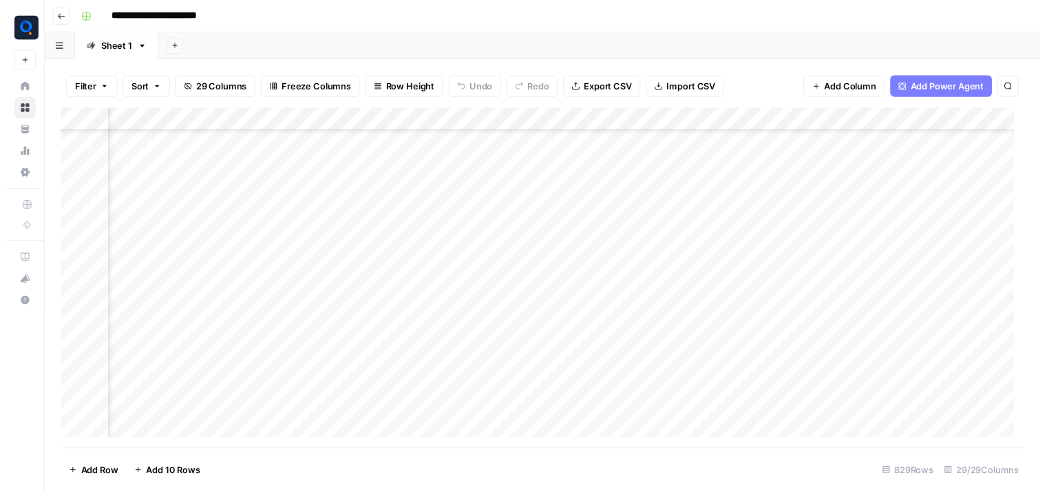
scroll to position [7132, 2125]
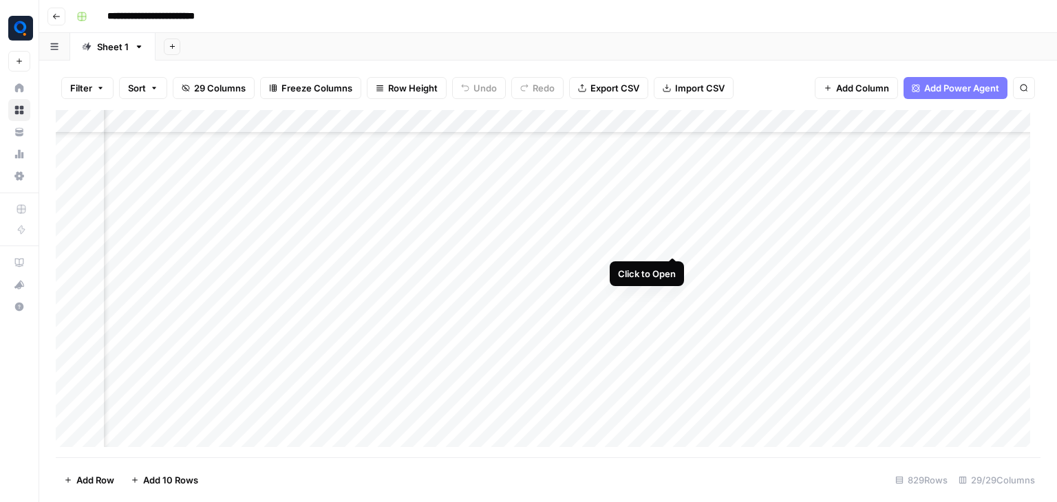
click at [672, 244] on div "Add Column" at bounding box center [548, 284] width 985 height 348
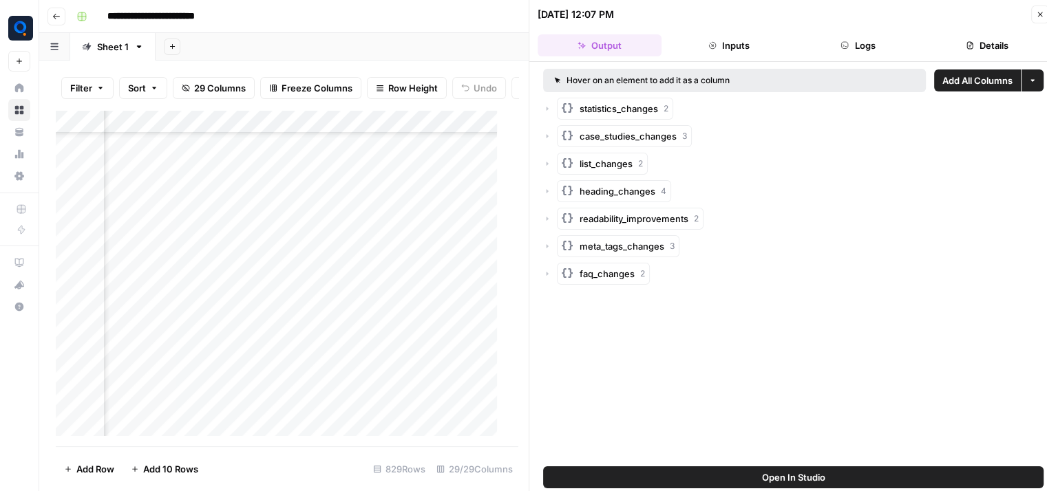
click at [962, 44] on button "Details" at bounding box center [987, 45] width 124 height 22
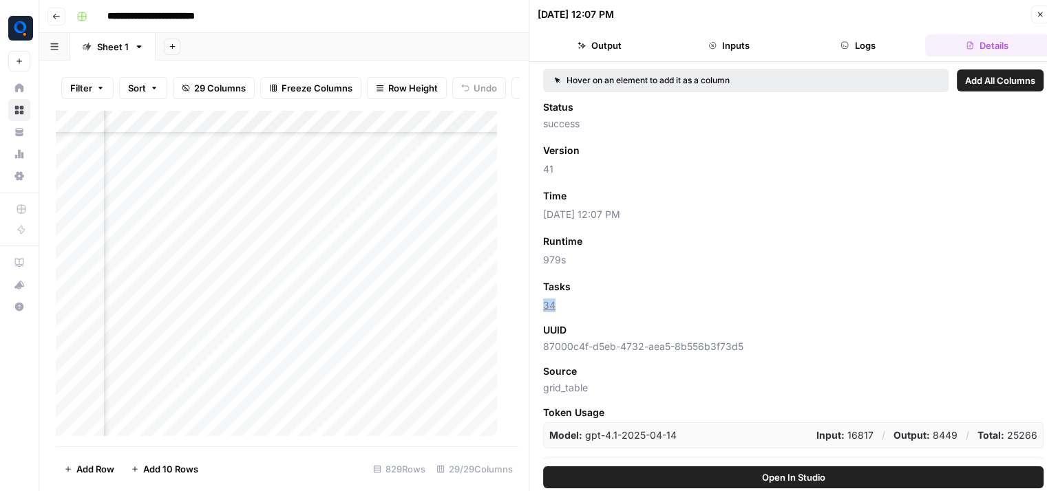
drag, startPoint x: 566, startPoint y: 310, endPoint x: 543, endPoint y: 310, distance: 22.7
click at [543, 310] on span "34" at bounding box center [793, 306] width 500 height 14
click at [839, 42] on button "Logs" at bounding box center [858, 45] width 124 height 22
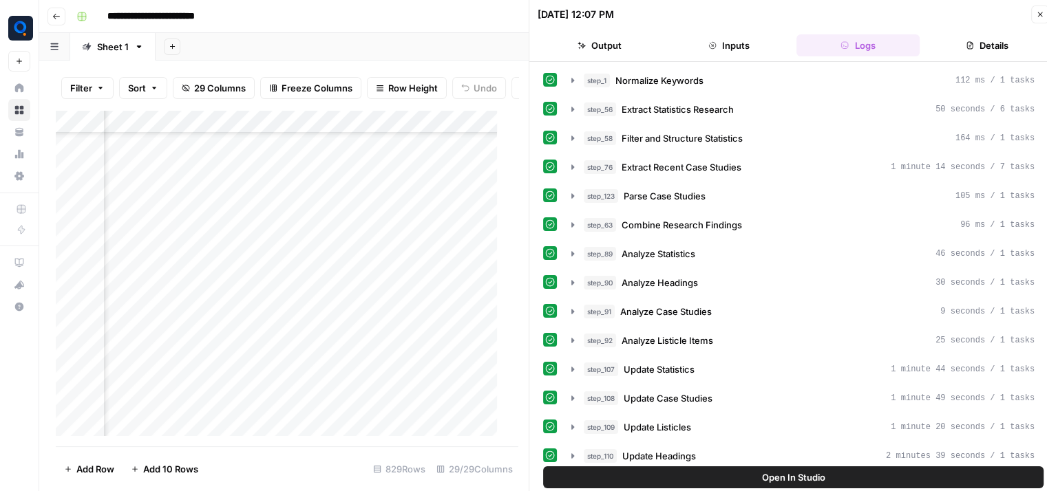
click at [604, 43] on button "Output" at bounding box center [600, 45] width 124 height 22
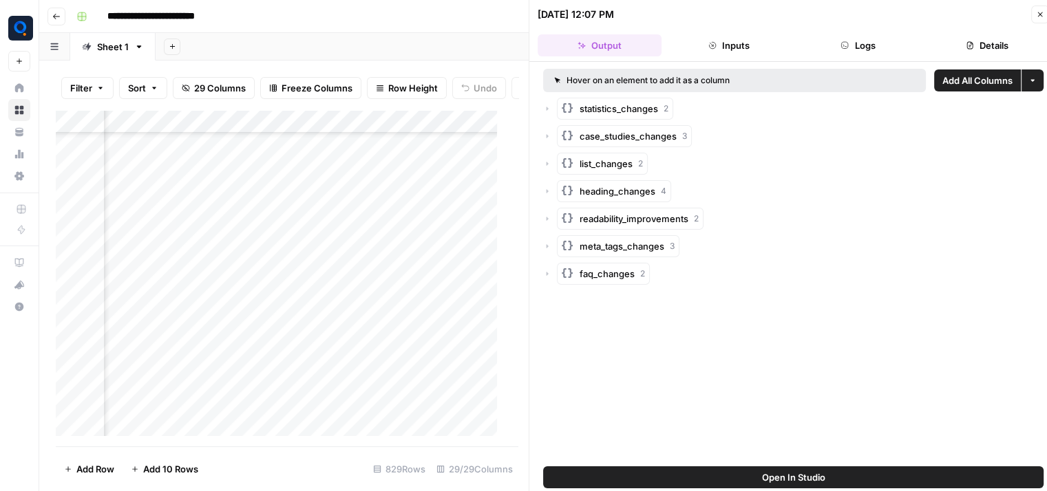
click at [1040, 20] on button "Close" at bounding box center [1040, 15] width 18 height 18
